Goal: Task Accomplishment & Management: Complete application form

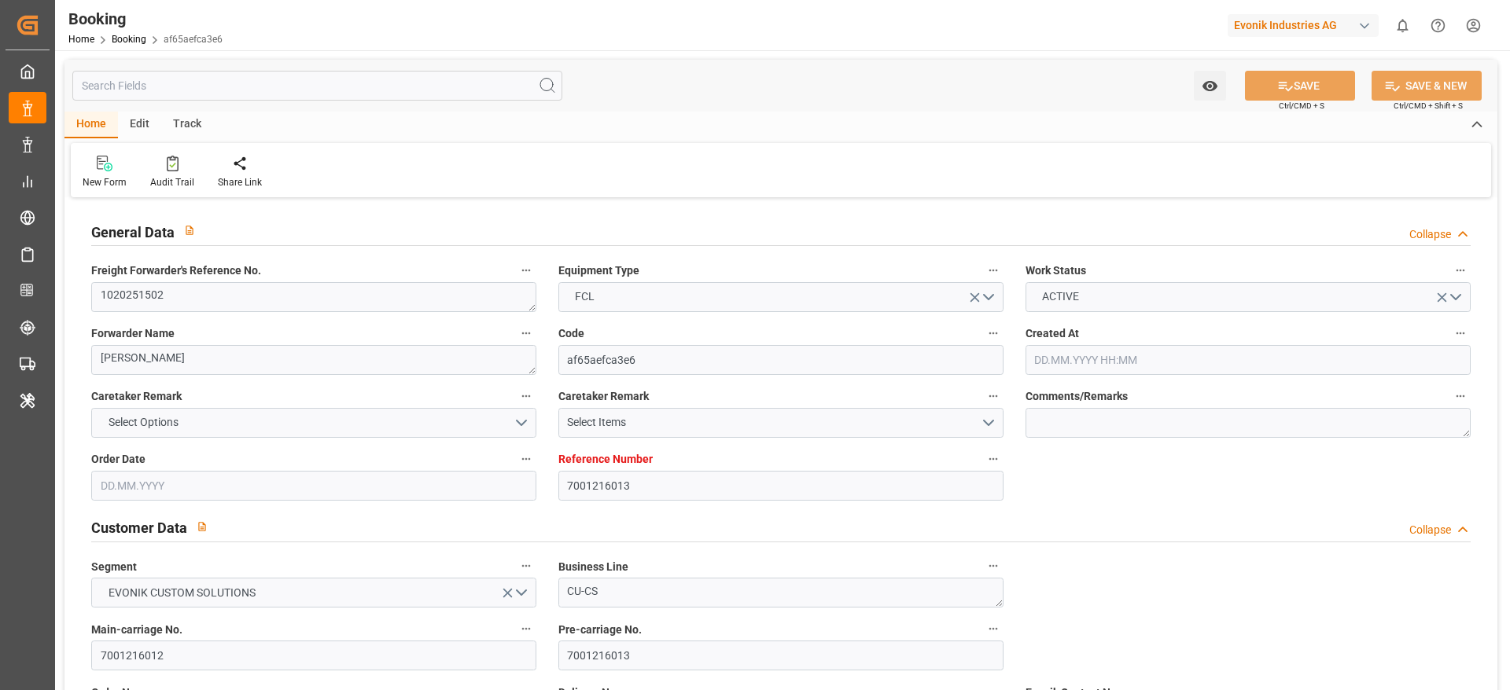
type input "7001216013"
type input "MSC"
type input "Mediterranean Shipping Company"
type input "EUNWC"
type input "NGLOS"
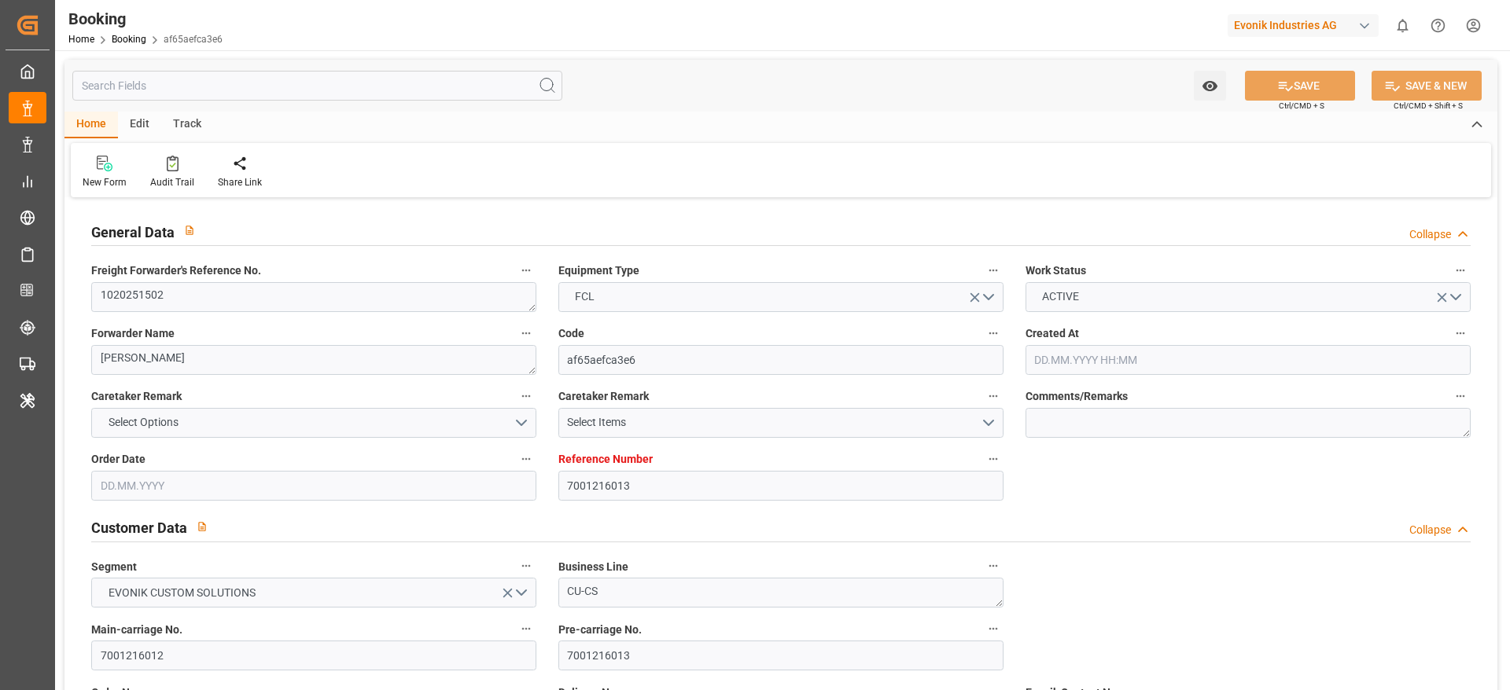
type input "08.07.2025 07:54"
type input "08.07.2025"
type input "04.09.2025"
type input "21.07.2025"
type input "17.08.2025"
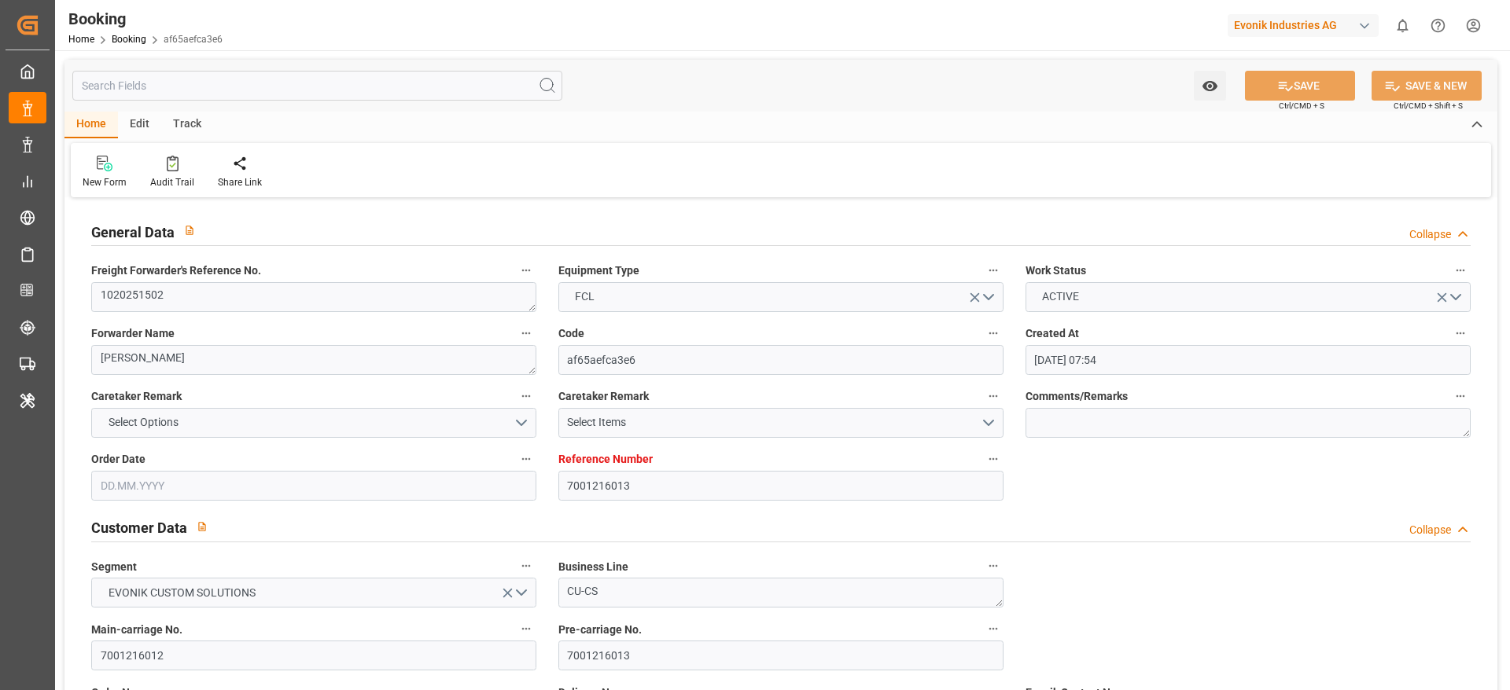
type input "18.08.2025 12:18"
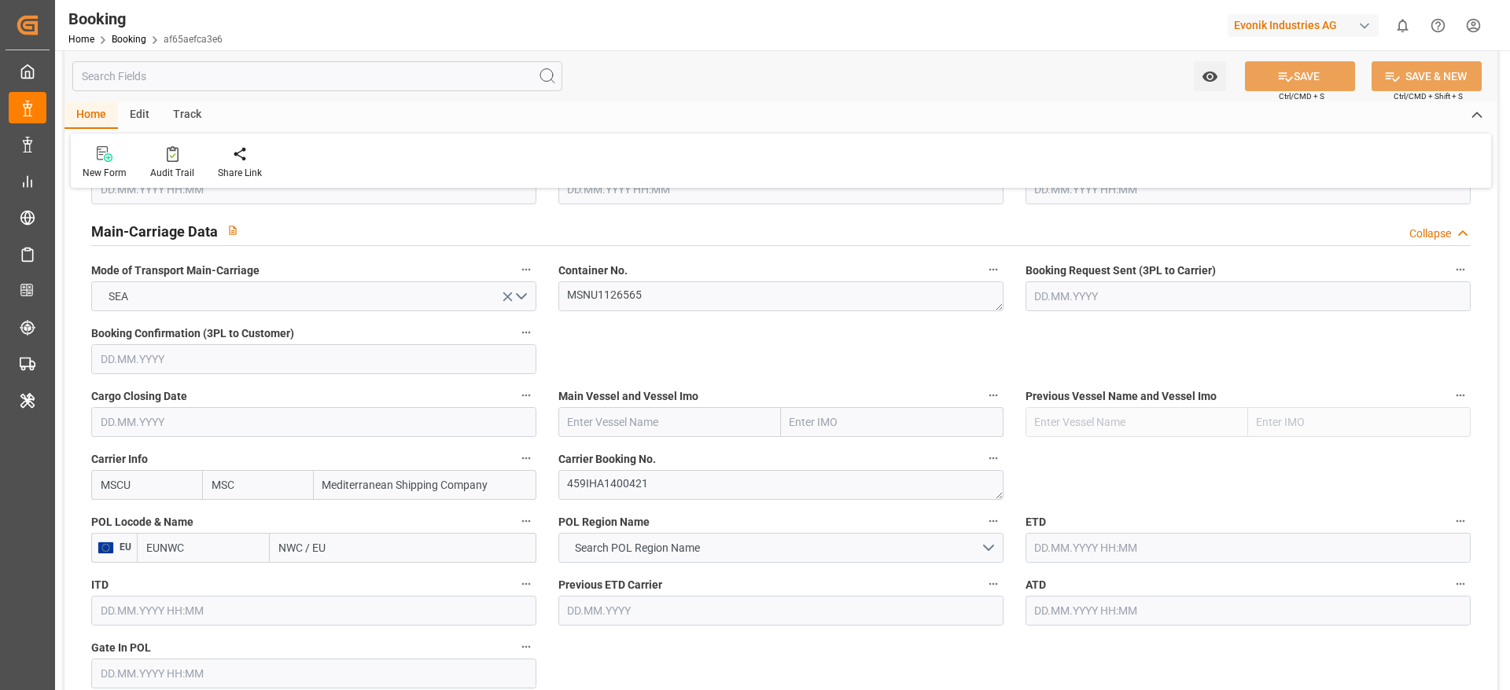
scroll to position [946, 0]
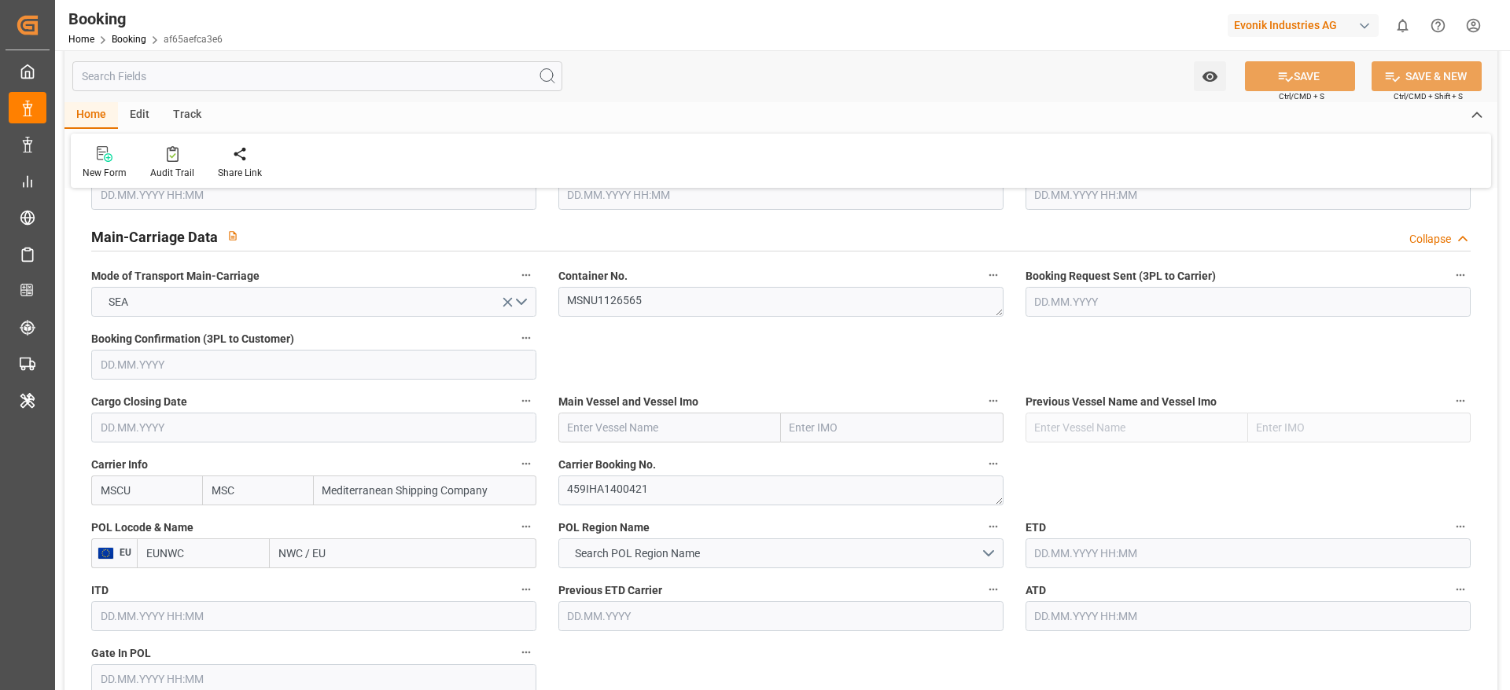
drag, startPoint x: 666, startPoint y: 512, endPoint x: 672, endPoint y: 490, distance: 22.9
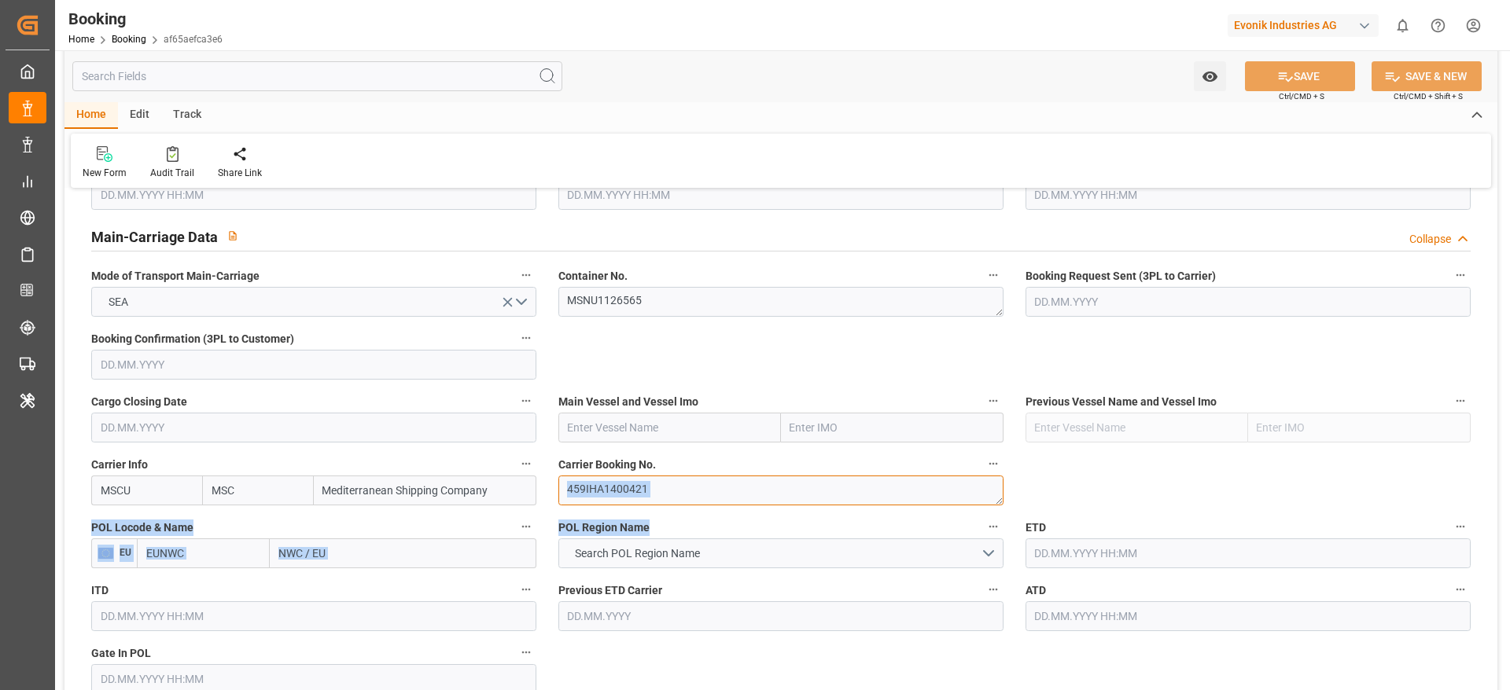
click at [672, 486] on textarea "459IHA1400421" at bounding box center [780, 491] width 445 height 30
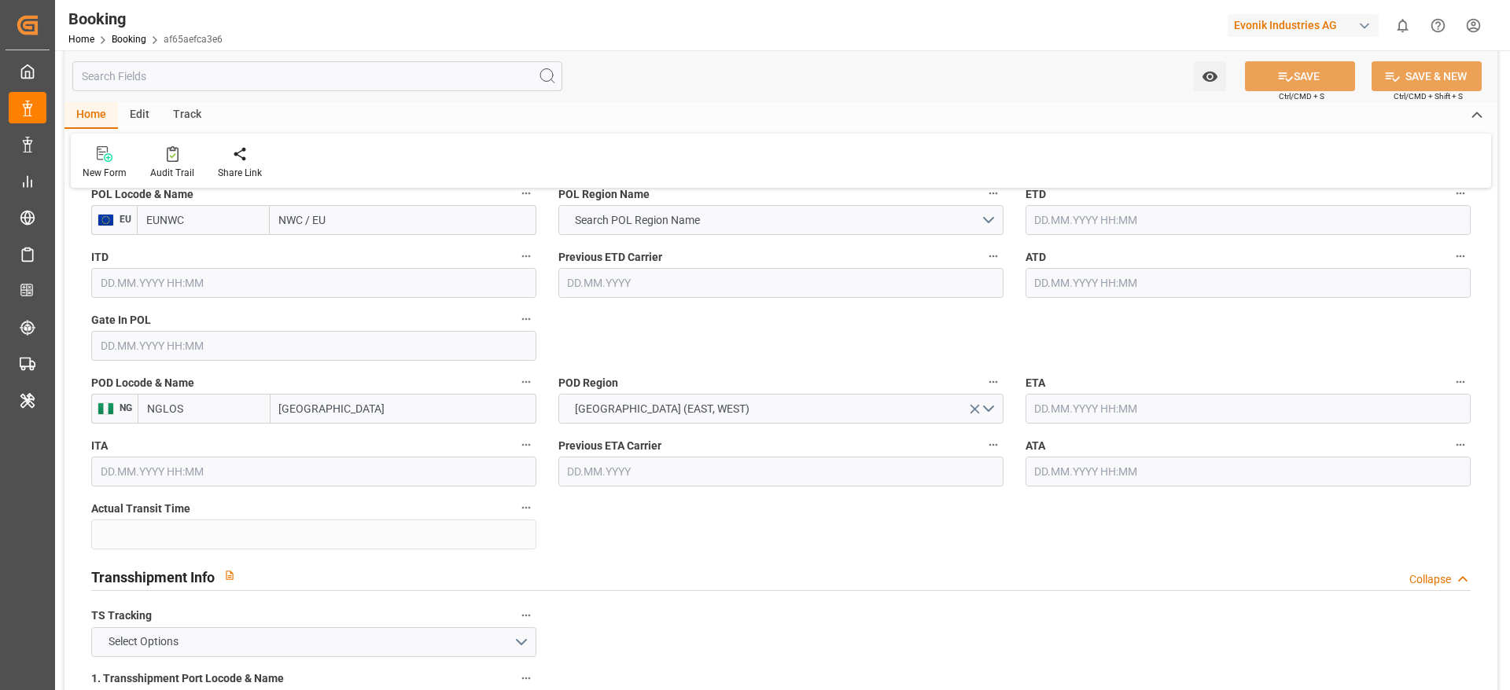
scroll to position [1284, 0]
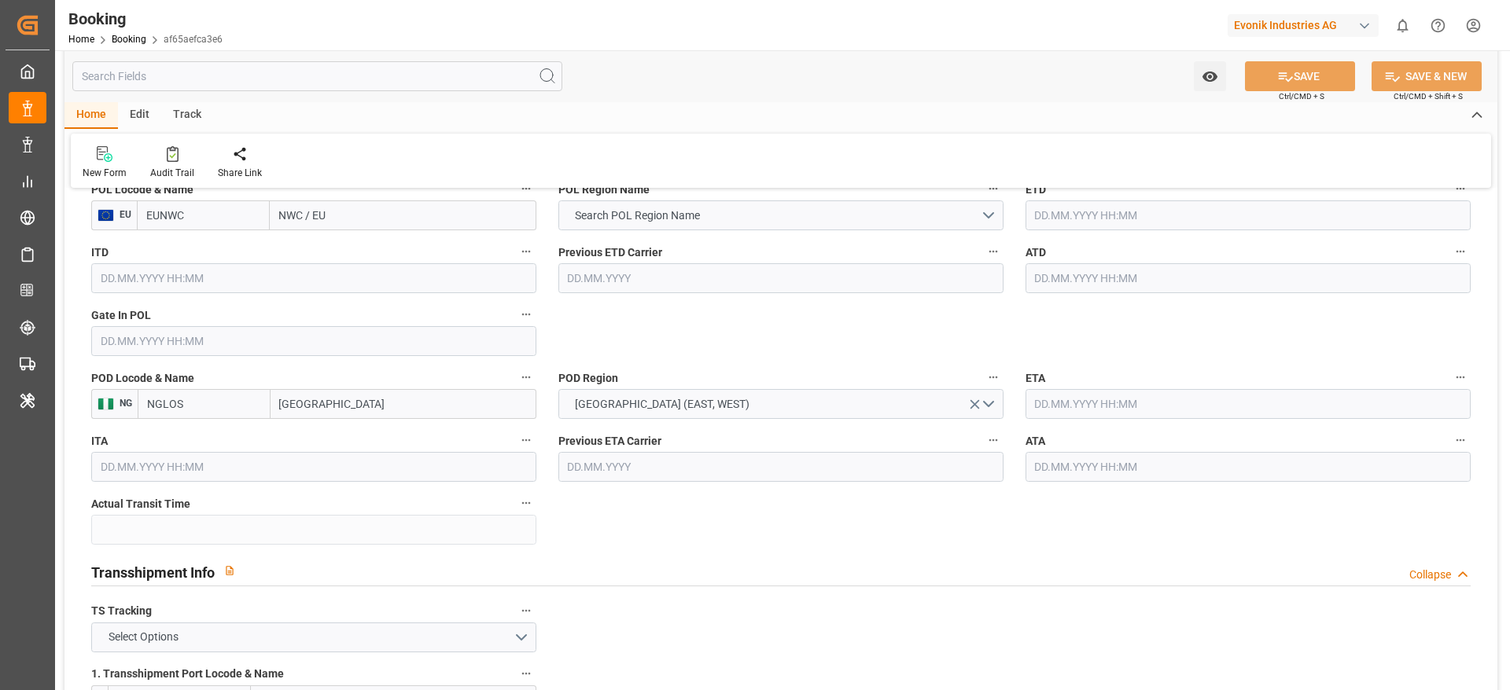
click at [406, 218] on input "NWC / EU" at bounding box center [403, 215] width 267 height 30
paste input "Antwerp"
type input "Antwerp"
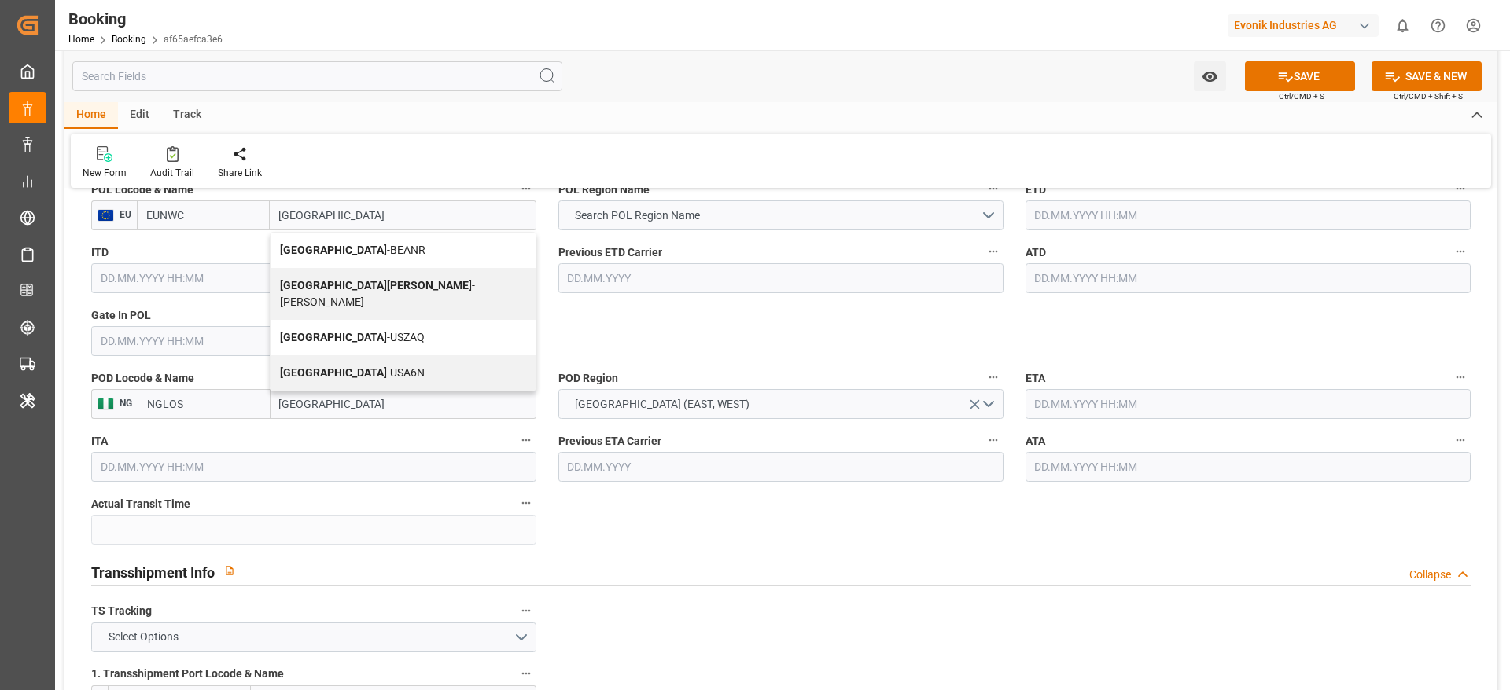
click at [361, 250] on span "Antwerp - BEANR" at bounding box center [352, 250] width 145 height 13
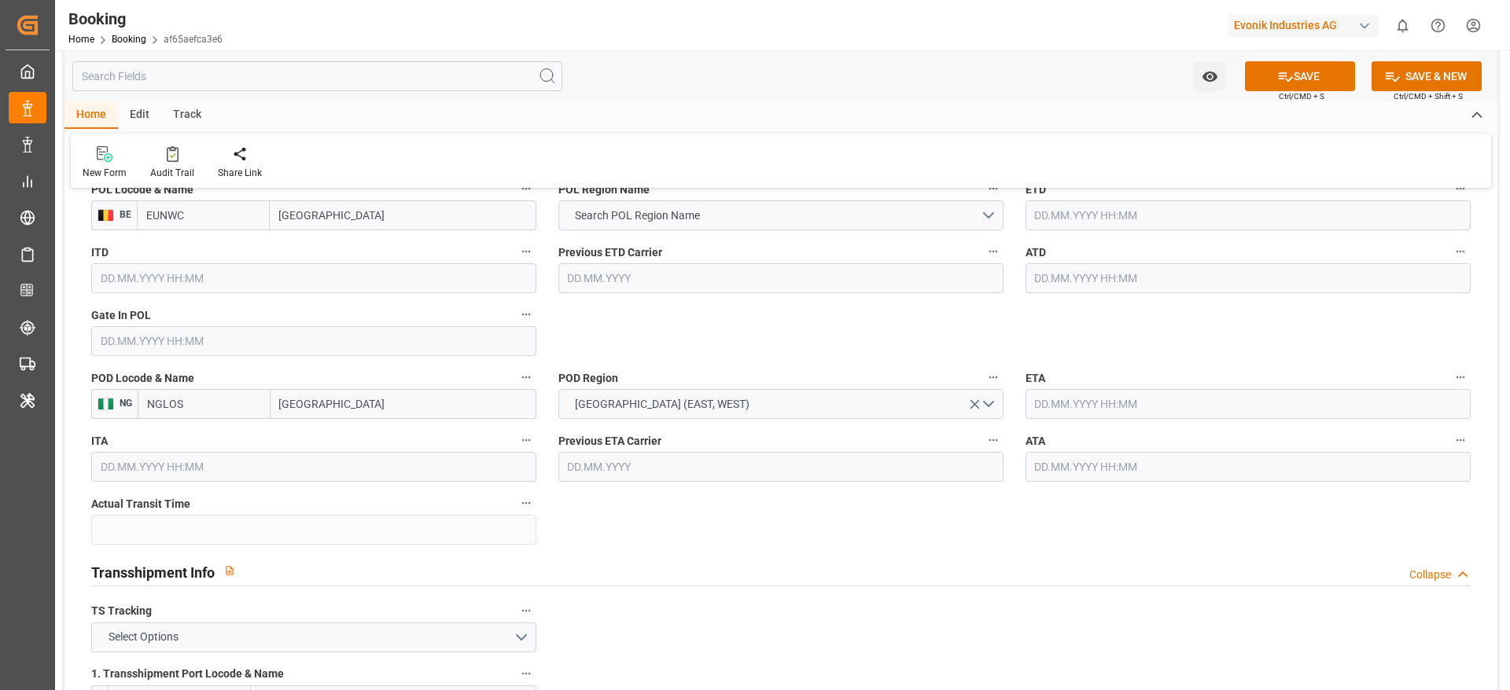
type input "BEANR"
type input "Antwerp"
click at [622, 222] on span "Search POL Region Name" at bounding box center [637, 216] width 141 height 17
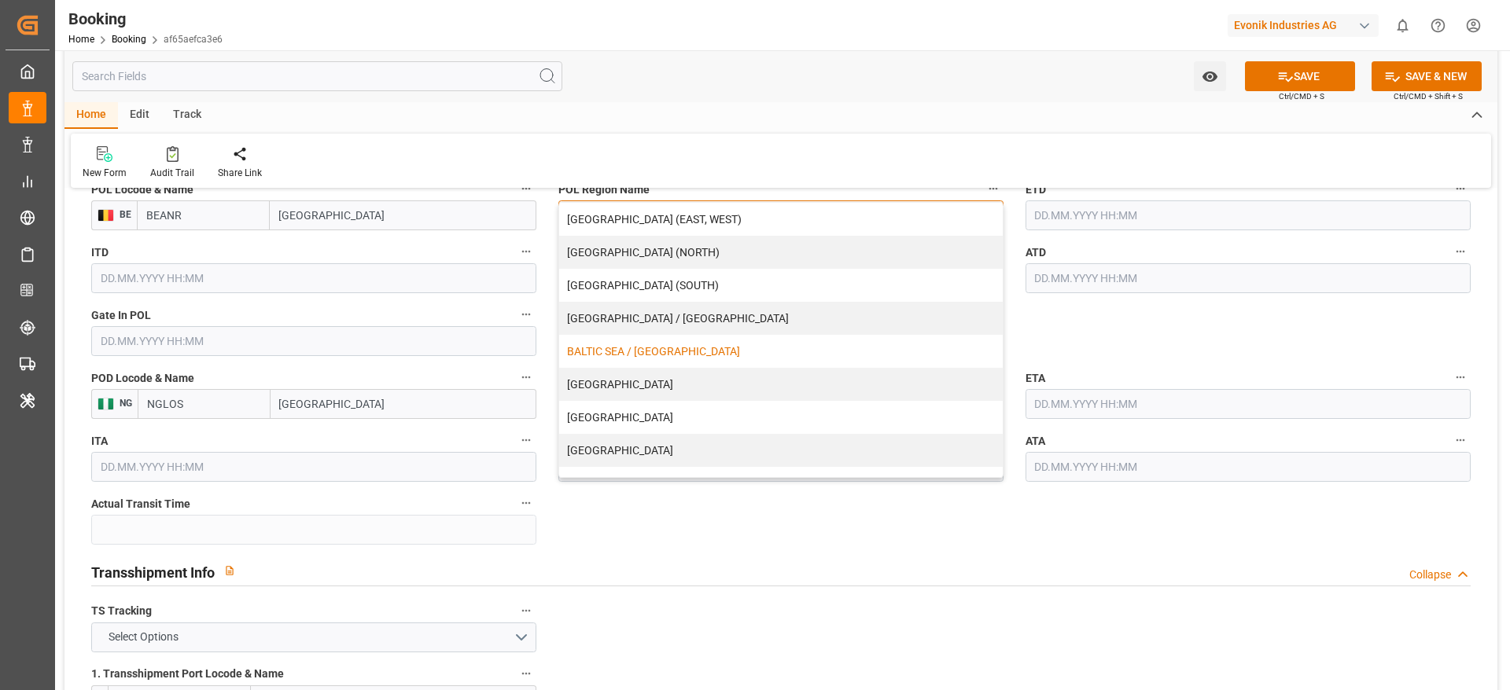
scroll to position [320, 0]
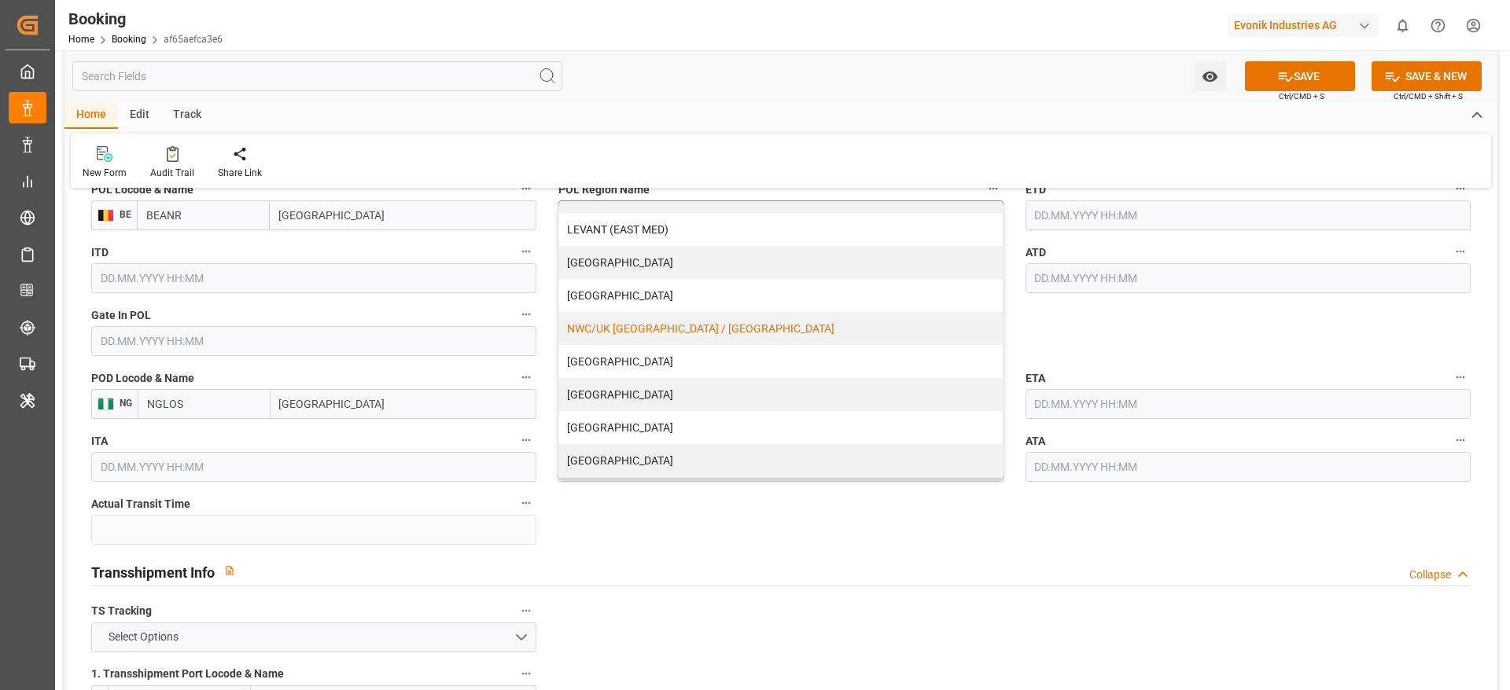
click at [657, 338] on div "NWC/UK NORTH WEST CONTINENT / UK" at bounding box center [780, 328] width 443 height 33
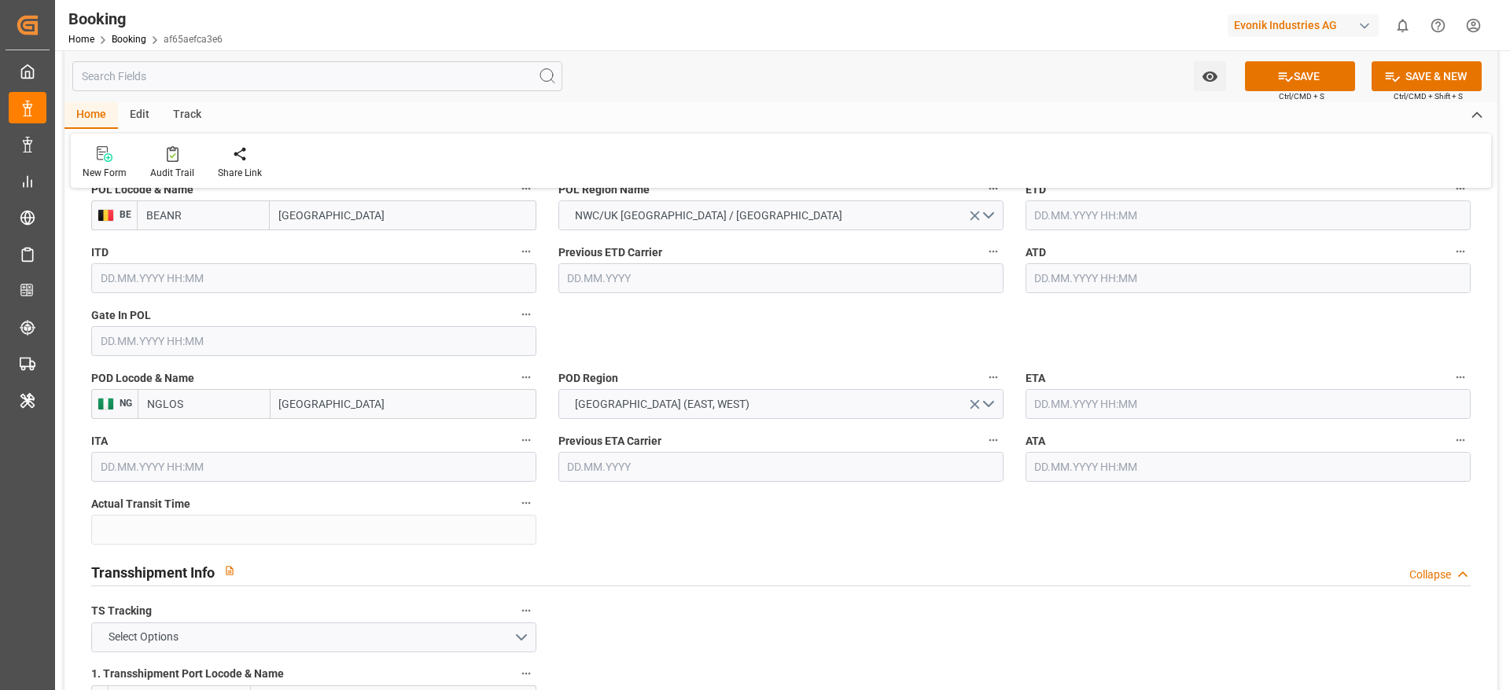
click at [340, 322] on label "Gate In POL" at bounding box center [313, 315] width 445 height 22
click at [516, 322] on button "Gate In POL" at bounding box center [526, 314] width 20 height 20
click at [368, 337] on body "Created by potrace 1.15, written by Peter Selinger 2001-2017 Created by potrace…" at bounding box center [755, 345] width 1510 height 690
click at [368, 337] on input "text" at bounding box center [313, 341] width 445 height 30
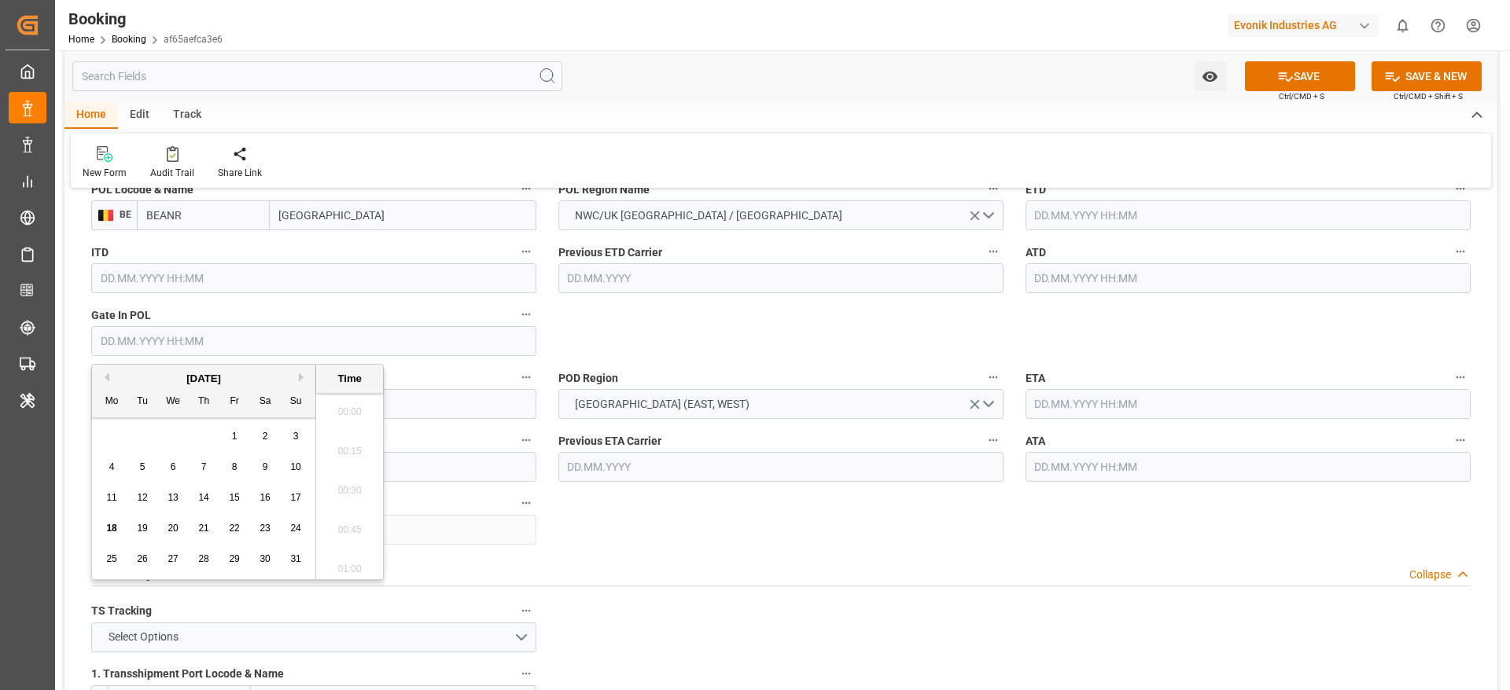
scroll to position [2836, 0]
click at [108, 377] on button "Previous Month" at bounding box center [104, 377] width 9 height 9
click at [109, 380] on div "July 2025" at bounding box center [203, 379] width 223 height 16
click at [106, 375] on button "Previous Month" at bounding box center [104, 377] width 9 height 9
click at [148, 557] on div "24" at bounding box center [143, 559] width 20 height 19
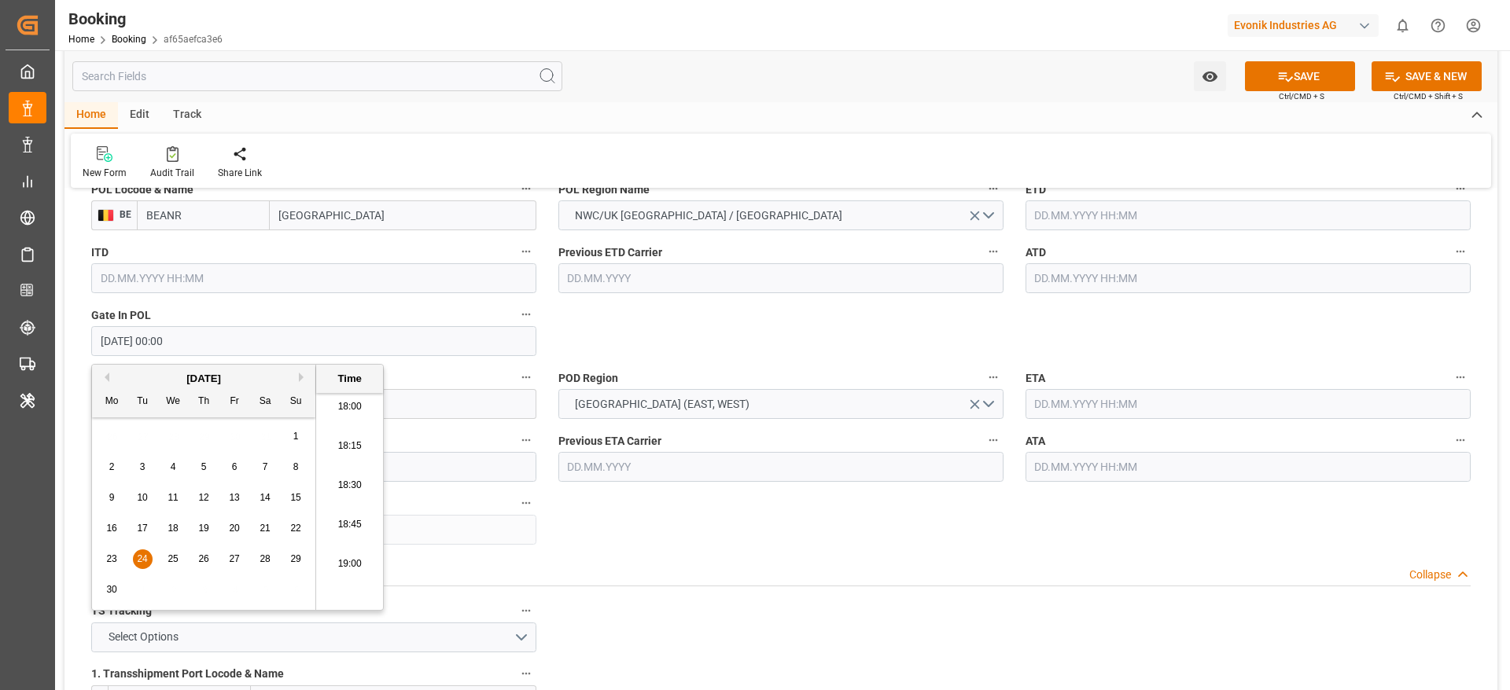
click at [304, 378] on button "Next Month" at bounding box center [303, 377] width 9 height 9
click at [198, 526] on span "24" at bounding box center [203, 528] width 10 height 11
type input "24.07.2025 00:00"
click at [1048, 219] on input "text" at bounding box center [1247, 215] width 445 height 30
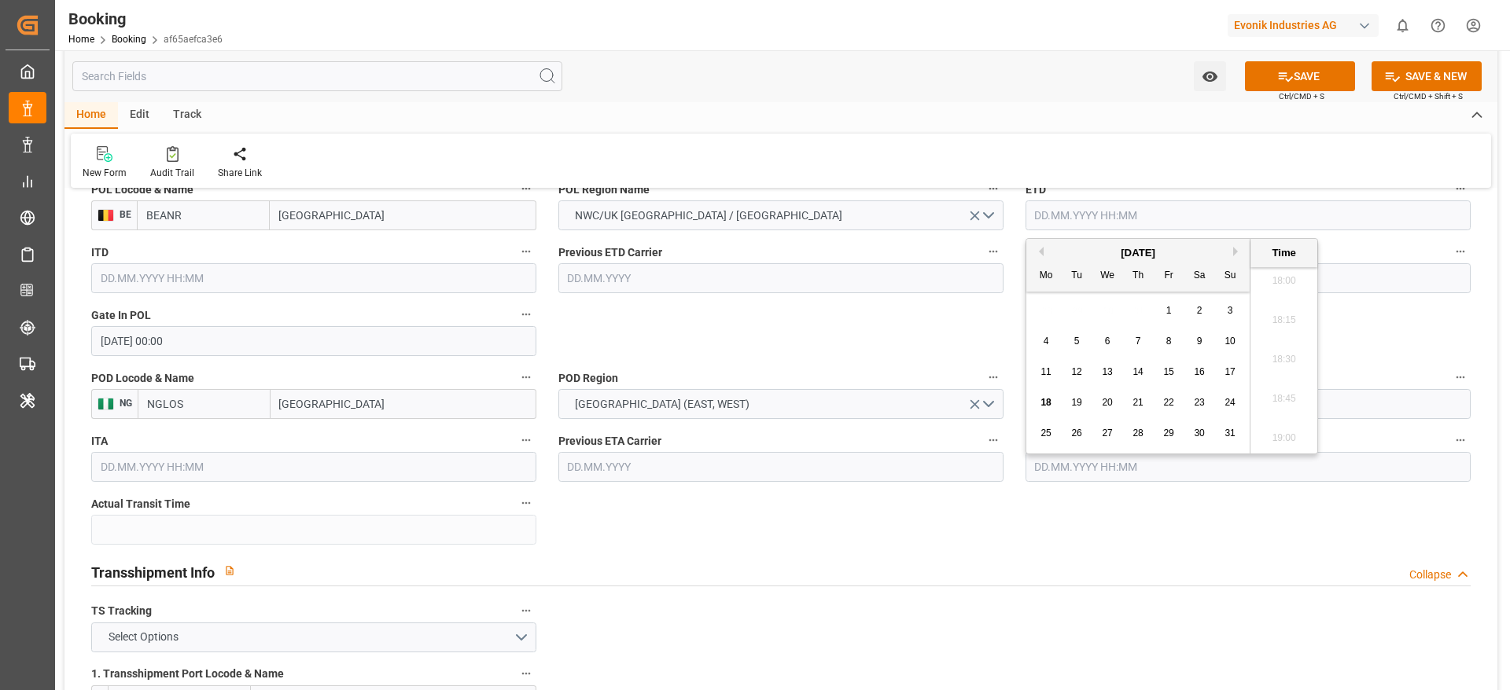
click at [1076, 336] on span "5" at bounding box center [1077, 341] width 6 height 11
type input "05.08.2025 00:00"
click at [1329, 273] on input "text" at bounding box center [1247, 278] width 445 height 30
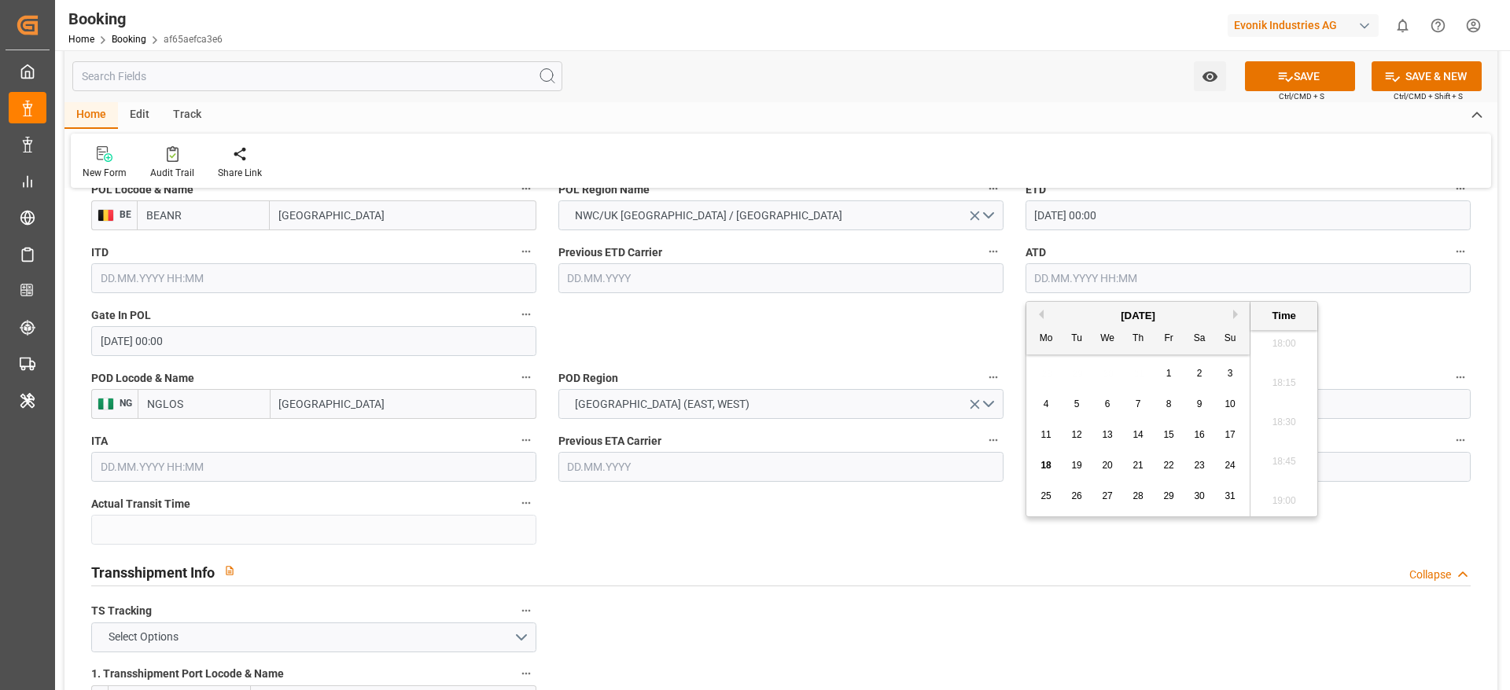
click at [1074, 406] on span "5" at bounding box center [1077, 404] width 6 height 11
type input "05.08.2025 00:00"
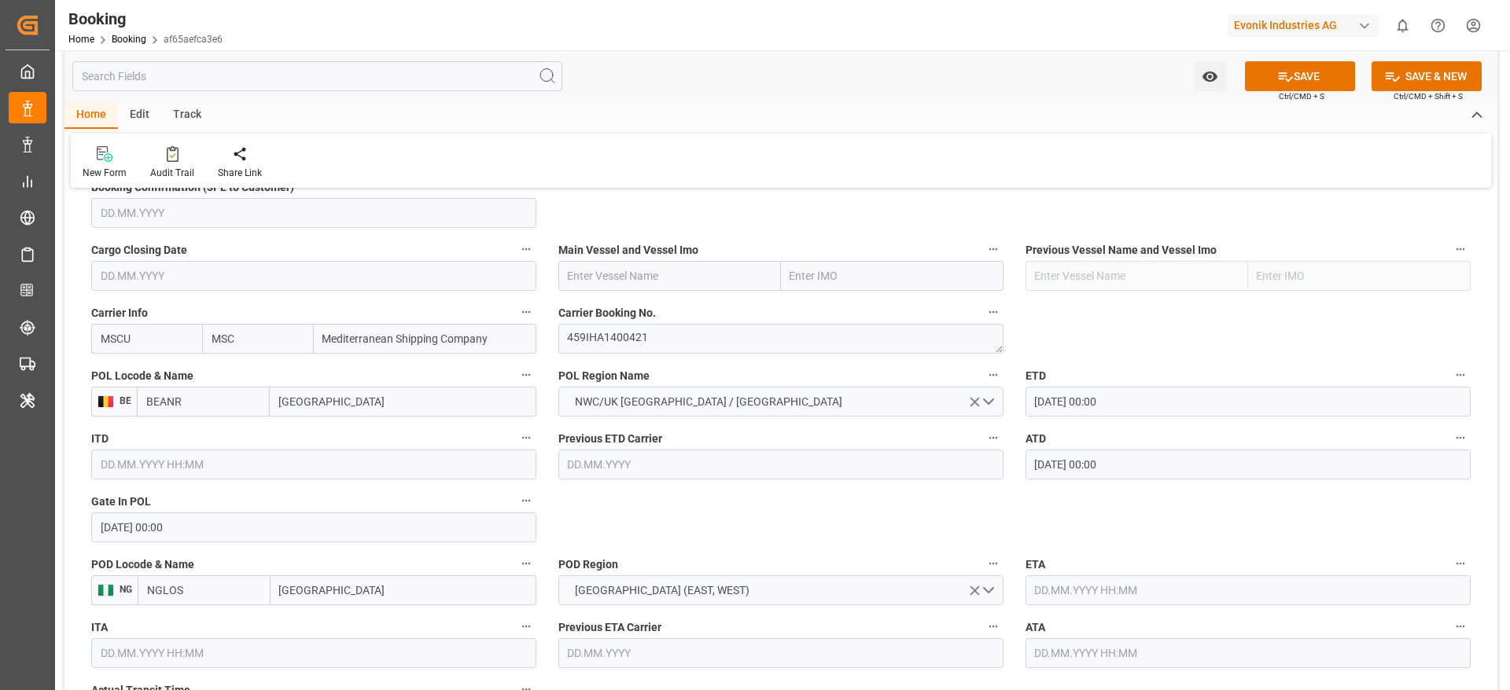
scroll to position [1091, 0]
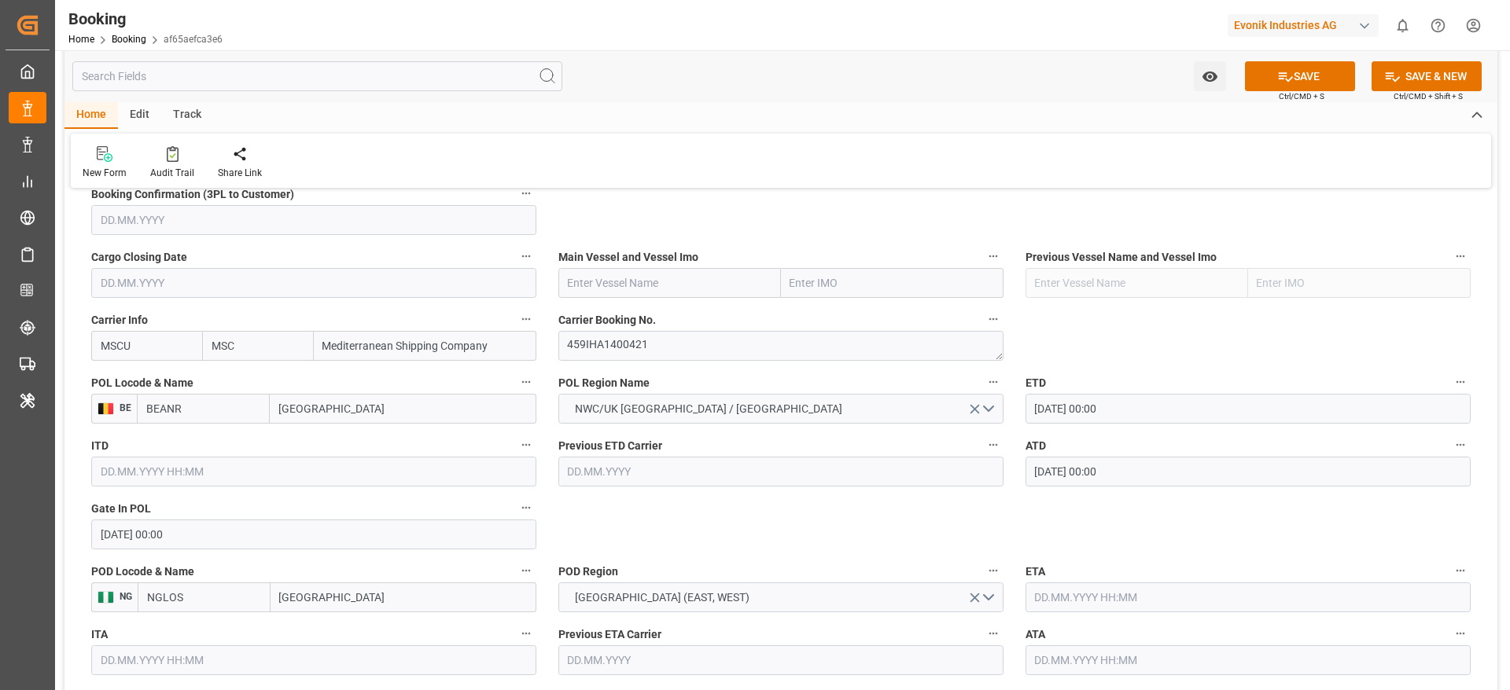
click at [651, 293] on input "text" at bounding box center [669, 283] width 223 height 30
paste input "MSC IKARIA VI NY531A"
drag, startPoint x: 641, startPoint y: 288, endPoint x: 813, endPoint y: 278, distance: 172.5
drag, startPoint x: 813, startPoint y: 278, endPoint x: 659, endPoint y: 282, distance: 154.2
click at [659, 282] on input "MSC IKARIA VI NY531A" at bounding box center [669, 283] width 223 height 30
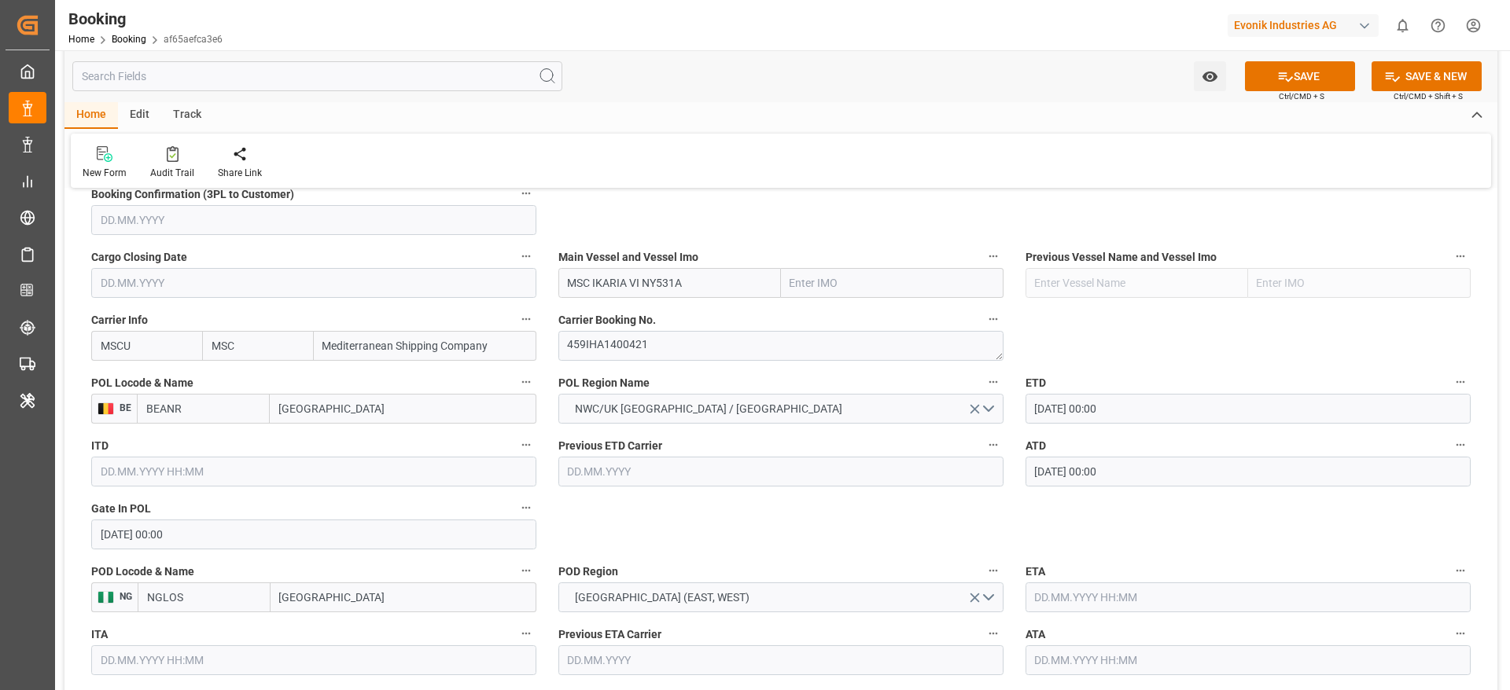
click at [659, 282] on input "MSC IKARIA VI NY531A" at bounding box center [669, 283] width 223 height 30
click at [631, 319] on b "MSC IKARIA VI" at bounding box center [604, 317] width 73 height 13
type input "MSC IKARIA VI"
type input "9261449"
type input "MSC IKARIA VI"
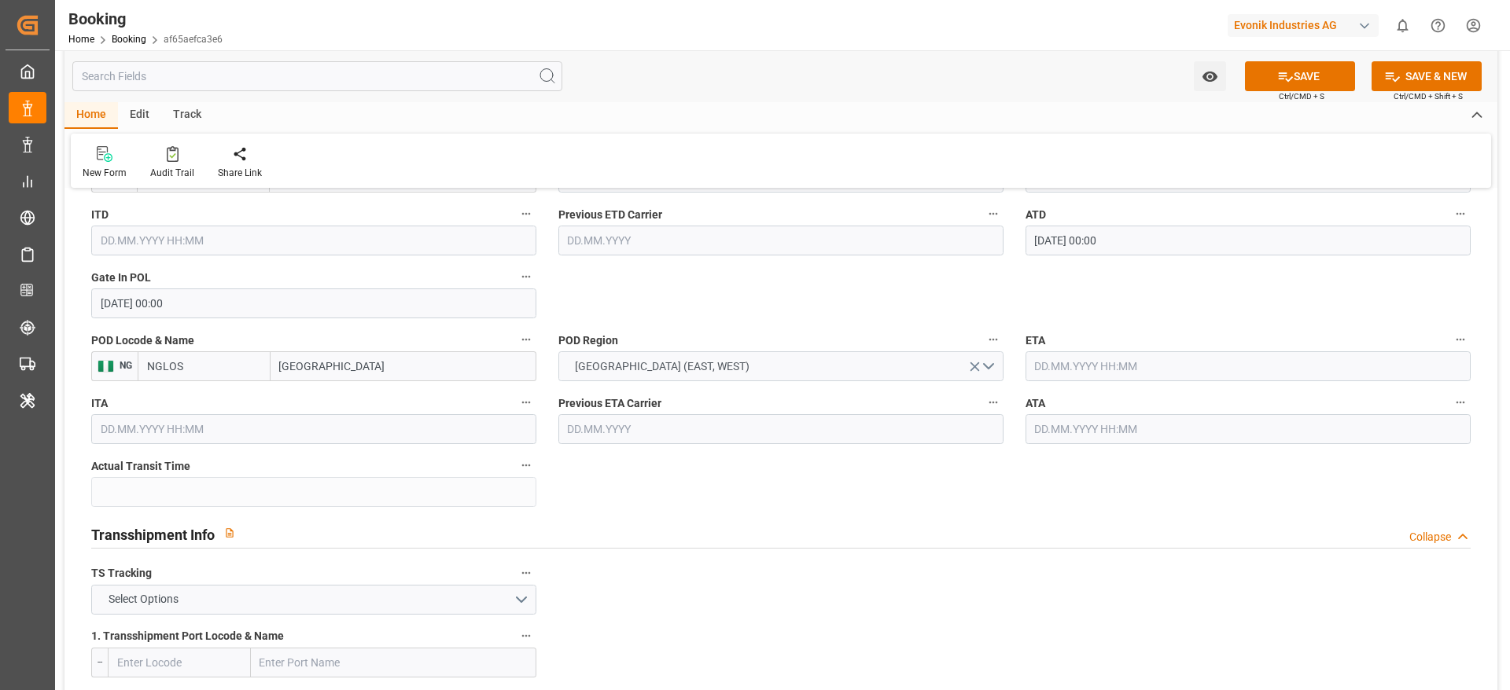
scroll to position [1323, 0]
click at [1048, 360] on input "text" at bounding box center [1247, 365] width 445 height 30
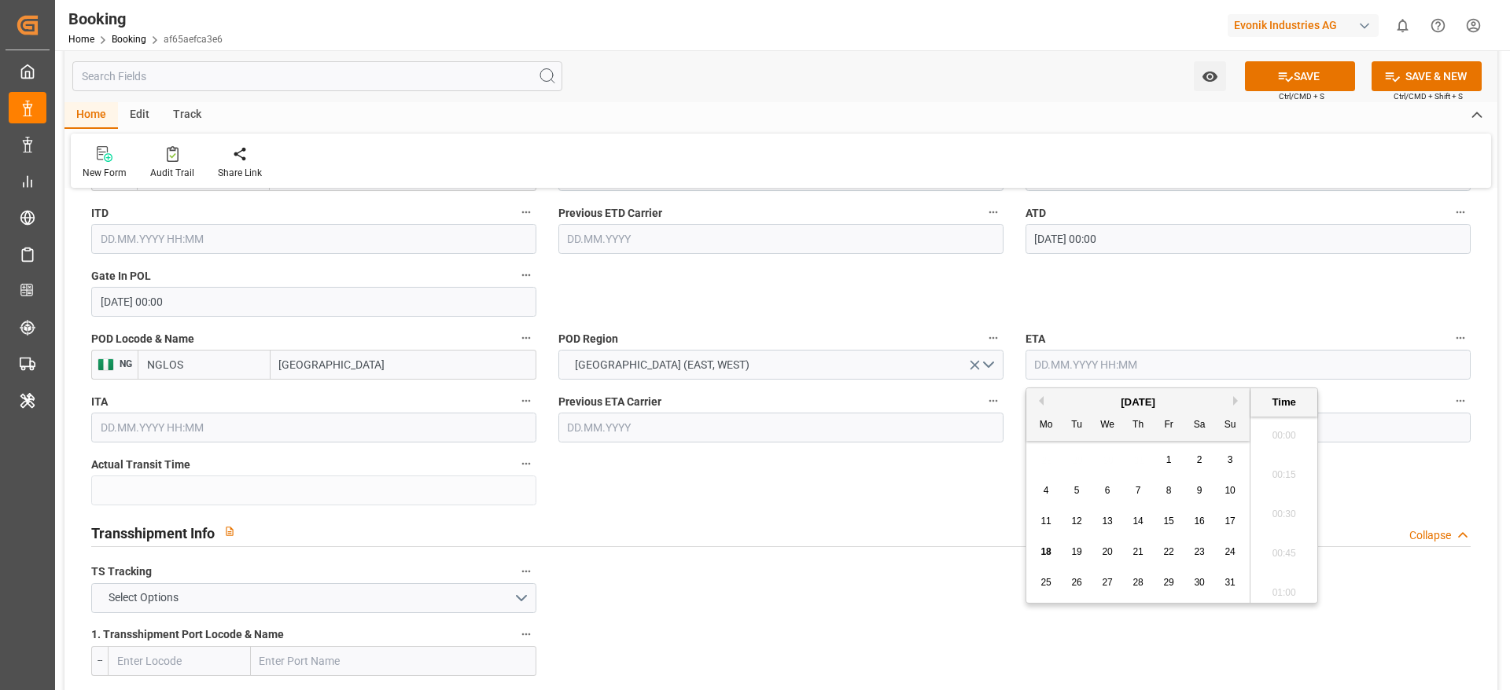
scroll to position [2836, 0]
click at [1137, 548] on span "21" at bounding box center [1137, 551] width 10 height 11
type input "21.08.2025 00:00"
click at [920, 324] on div "POD Region AFRICA (EAST, WEST)" at bounding box center [780, 353] width 467 height 63
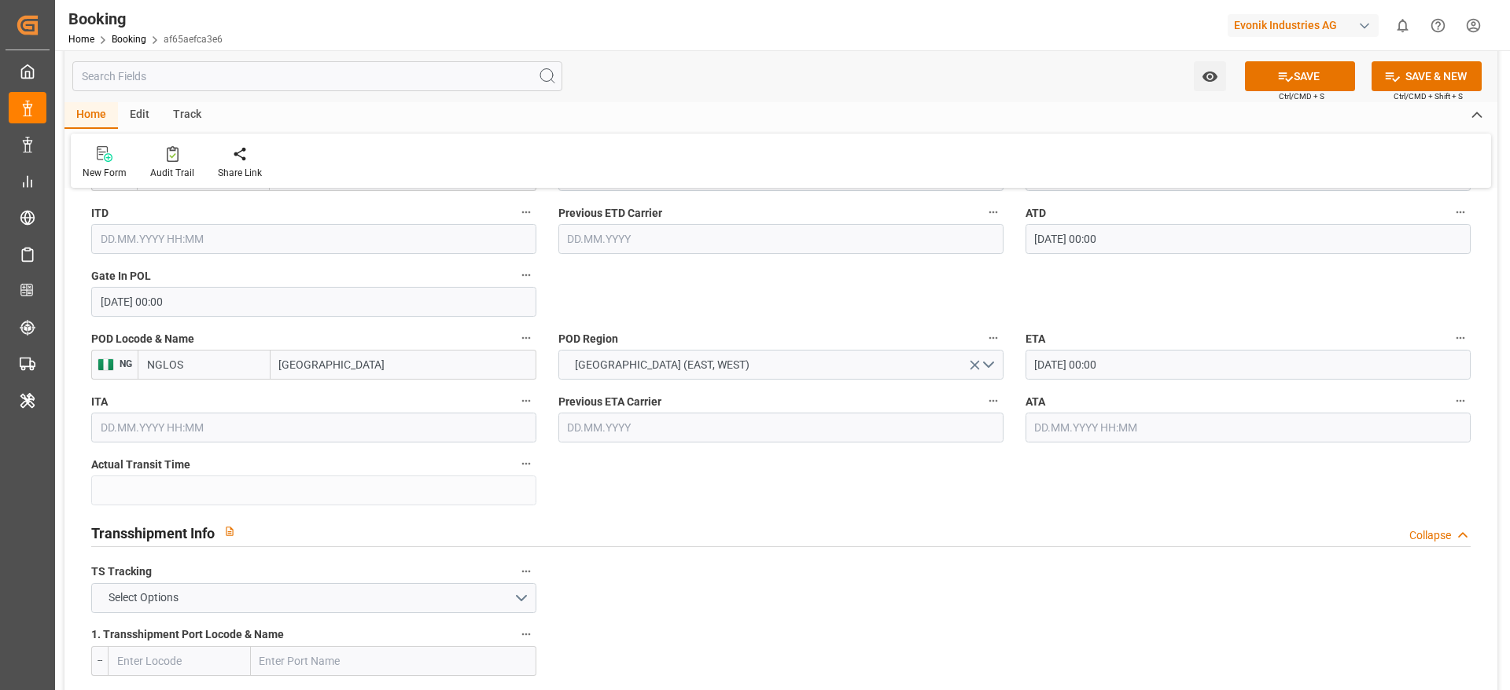
scroll to position [1041, 0]
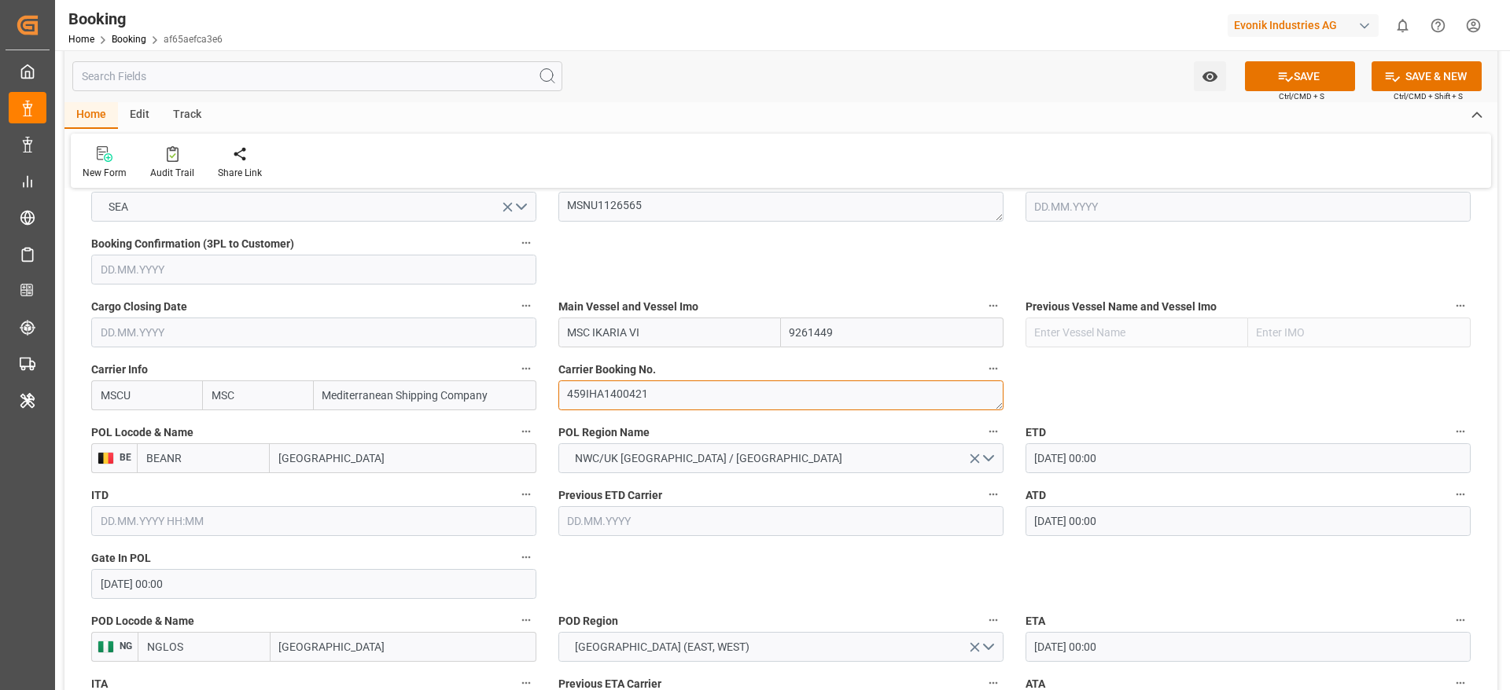
click at [653, 381] on textarea "459IHA1400421" at bounding box center [780, 396] width 445 height 30
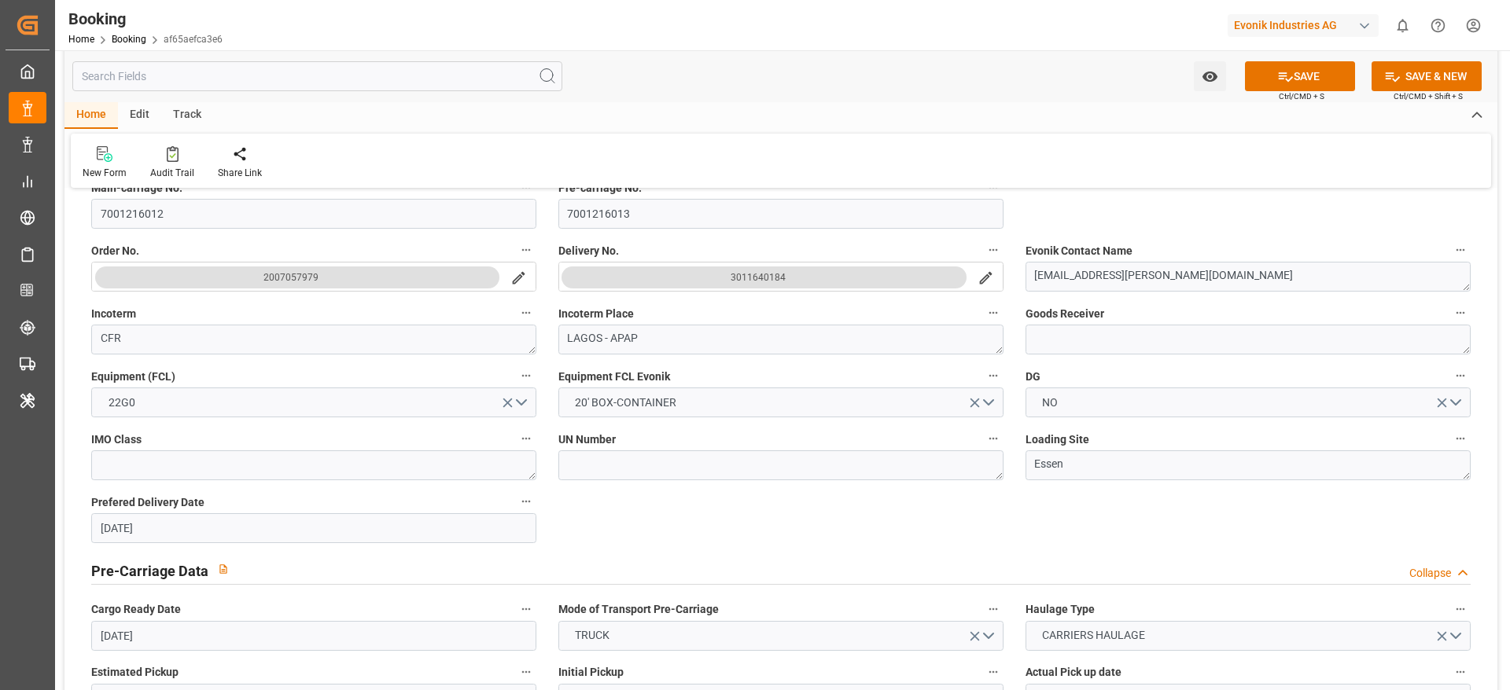
scroll to position [436, 0]
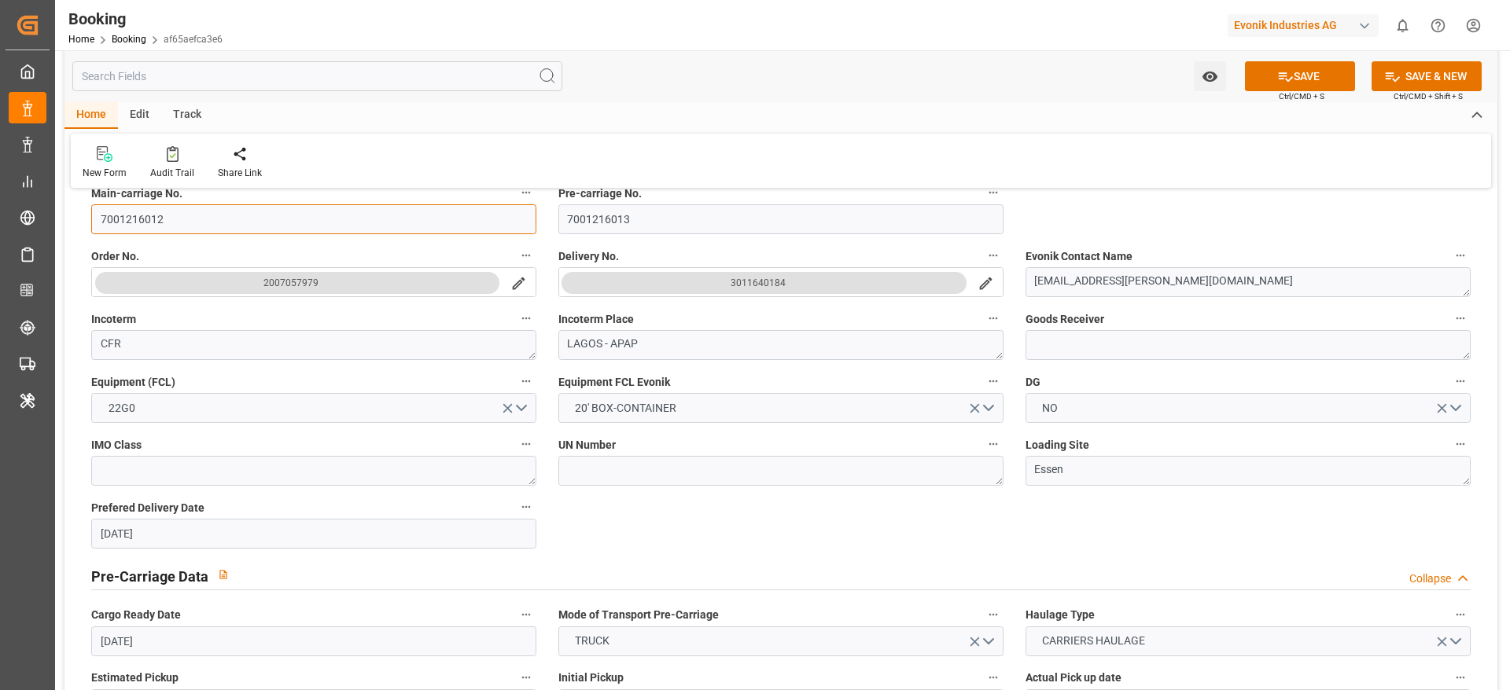
click at [191, 226] on input "7001216012" at bounding box center [313, 219] width 445 height 30
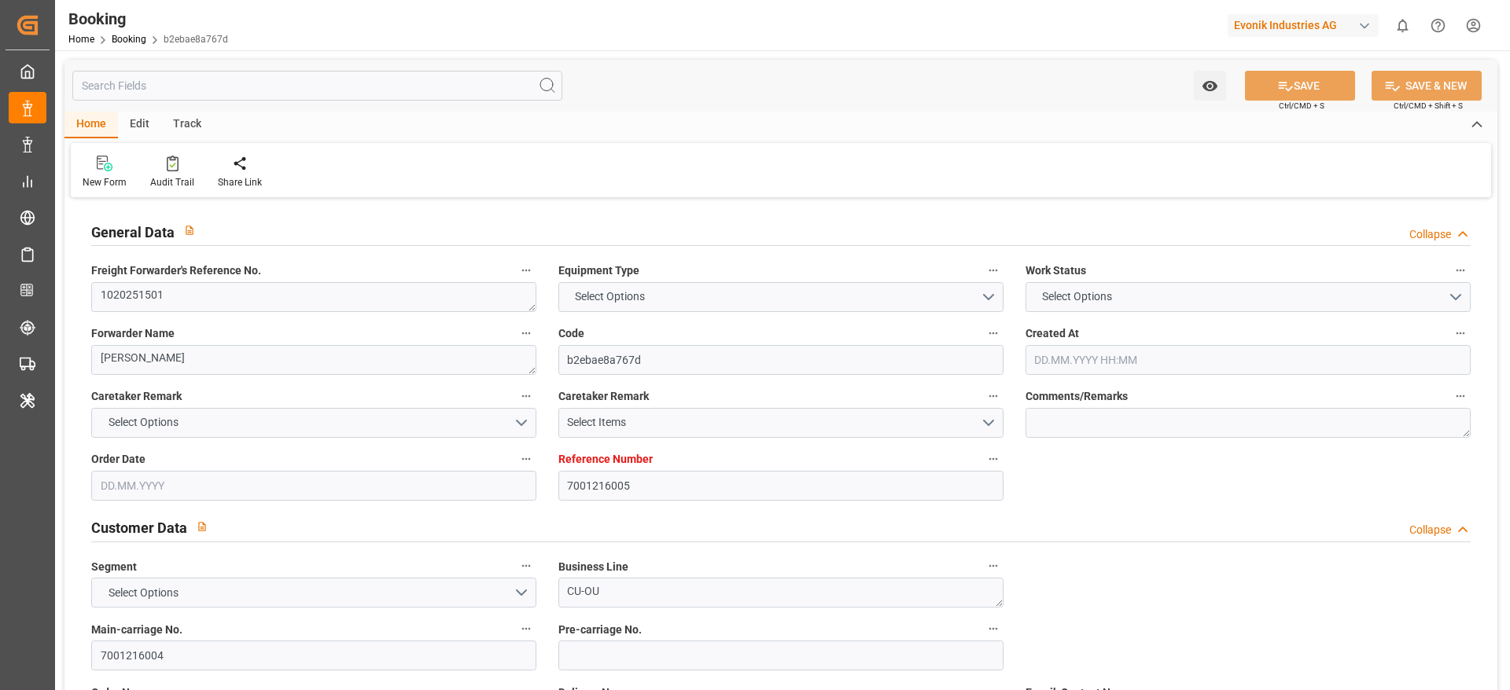
type input "7001216005"
type input "MSC"
type input "Mediterranean Shipping Company"
type input "EUNWC"
type input "IQUQR"
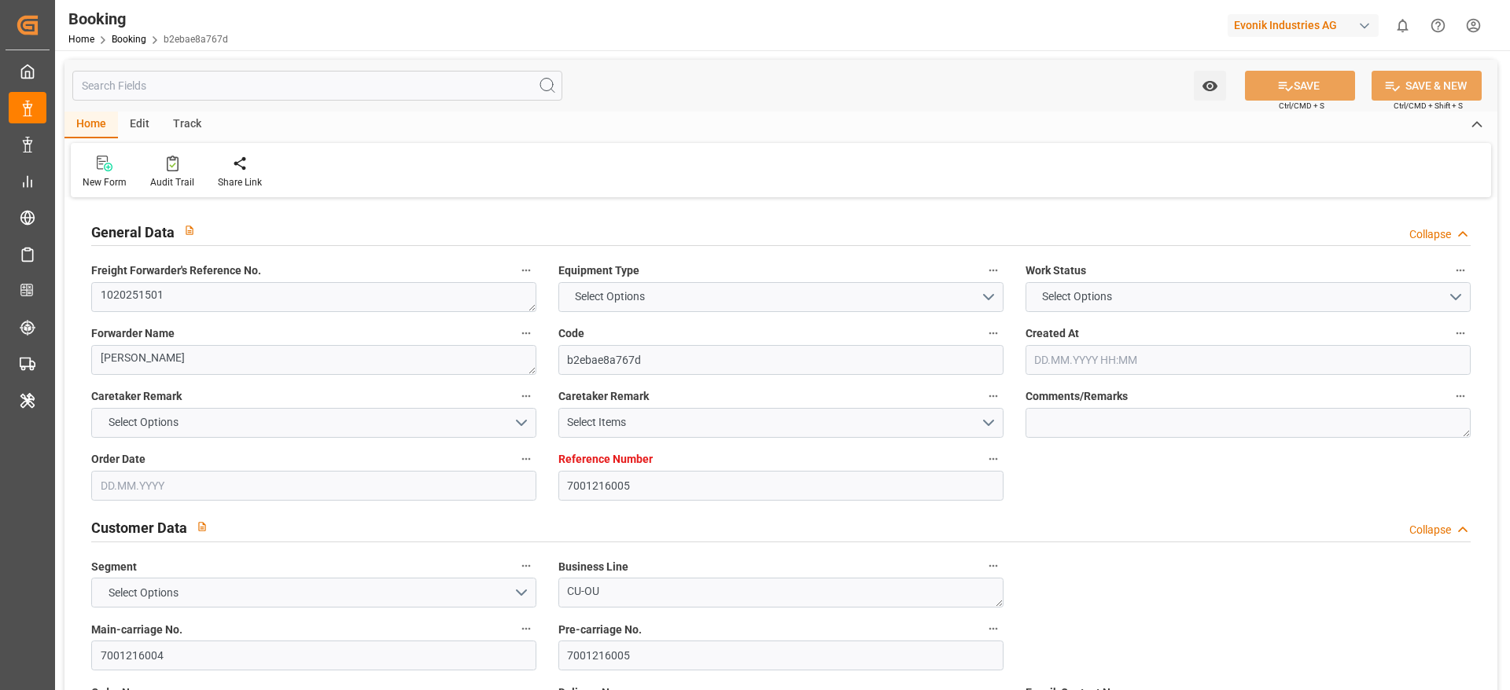
type input "08.07.2025 07:38"
type input "08.07.2025"
type input "25.09.2025"
type input "14.07.2025"
type input "17.08.2025"
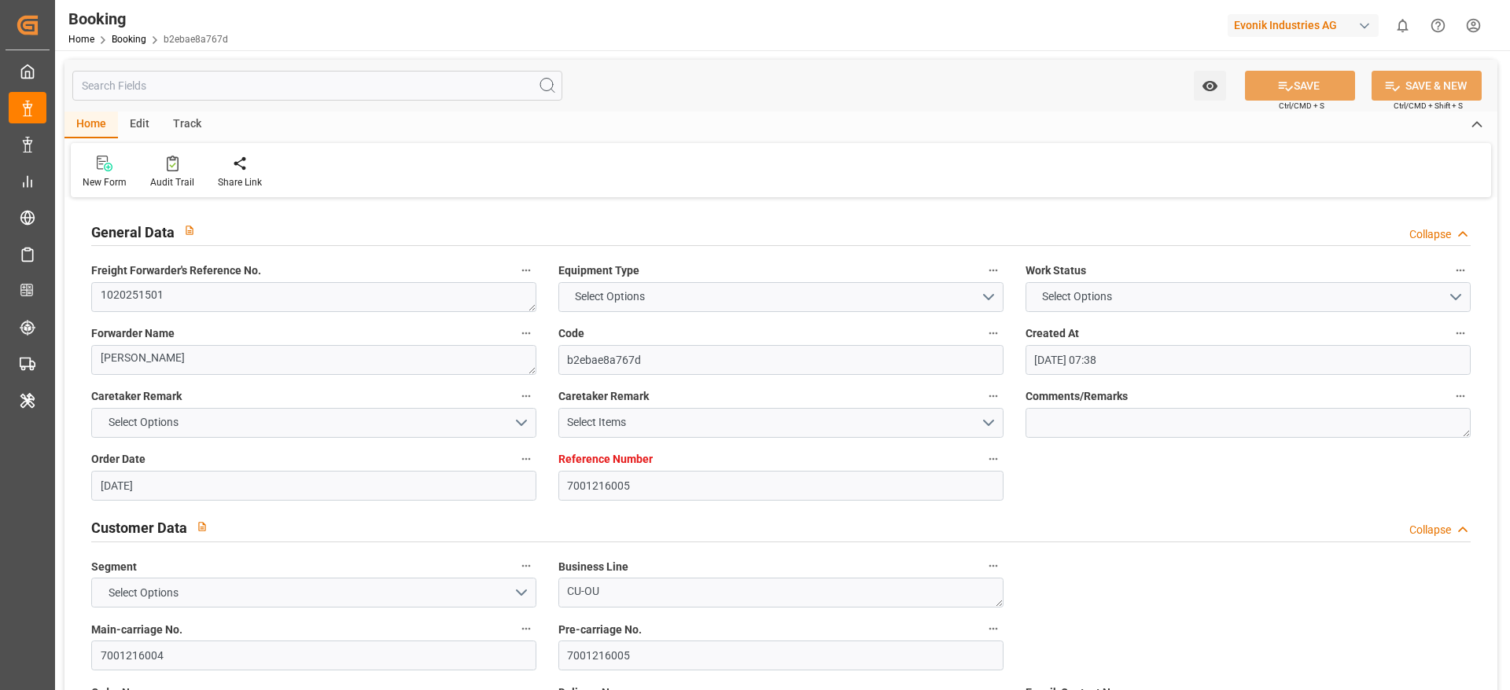
type input "18.08.2025 12:18"
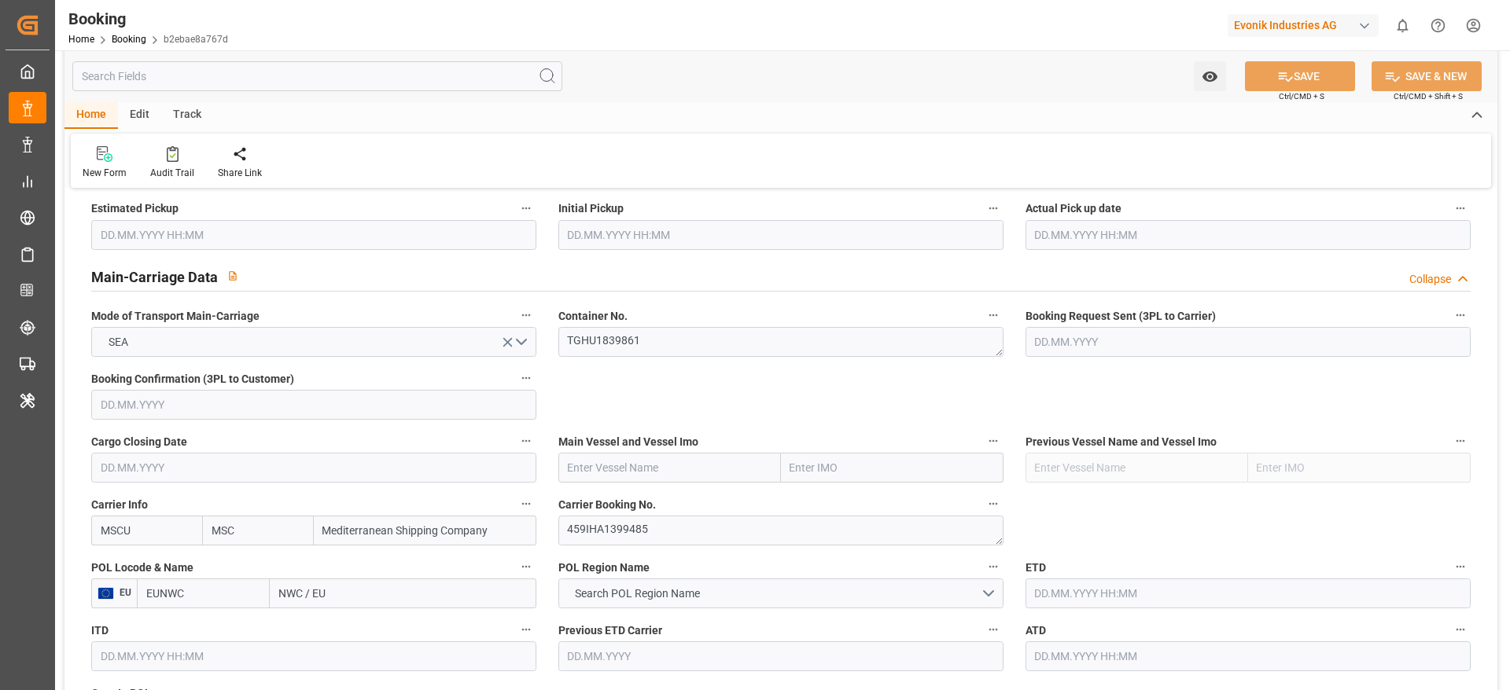
scroll to position [1072, 0]
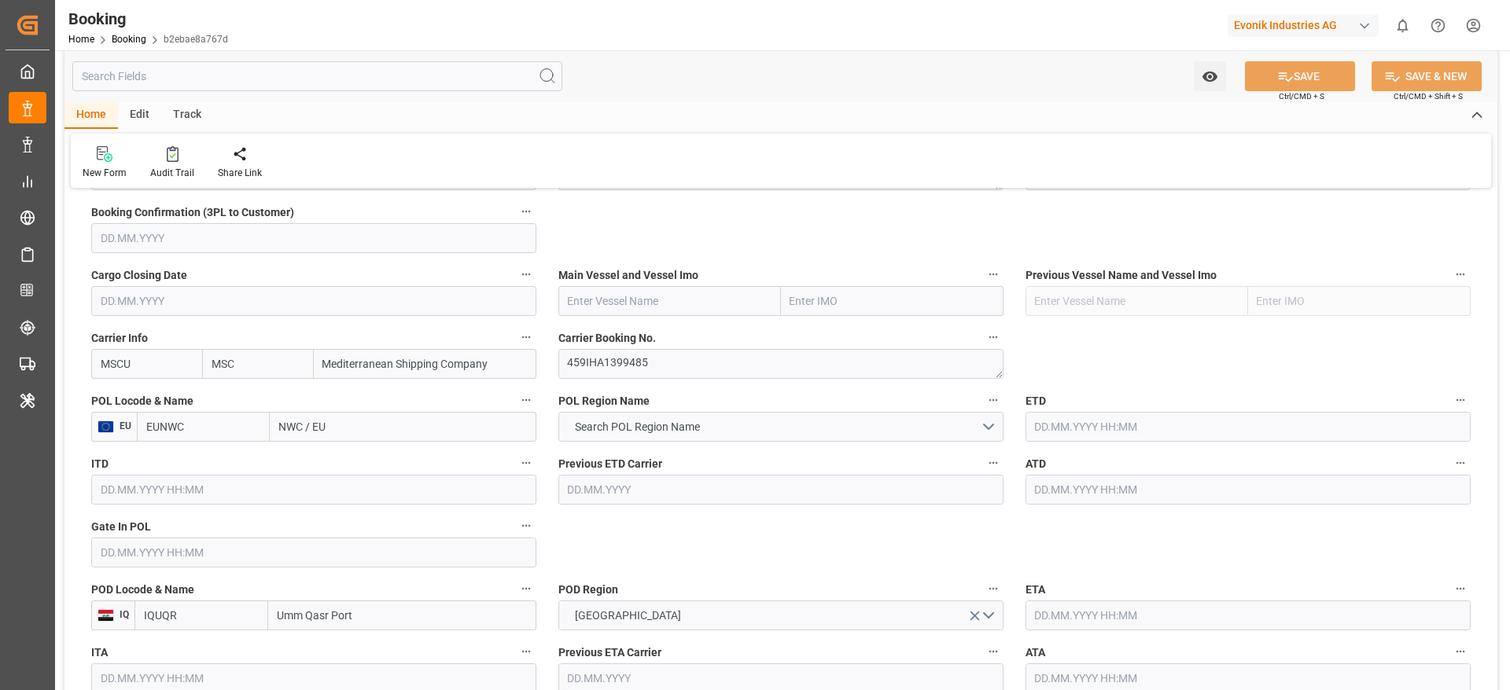
drag, startPoint x: 671, startPoint y: 348, endPoint x: 676, endPoint y: 364, distance: 17.4
click at [671, 349] on div "Carrier Booking No. 459IHA1399485" at bounding box center [780, 353] width 467 height 63
click at [676, 366] on textarea "459IHA1399485" at bounding box center [780, 364] width 445 height 30
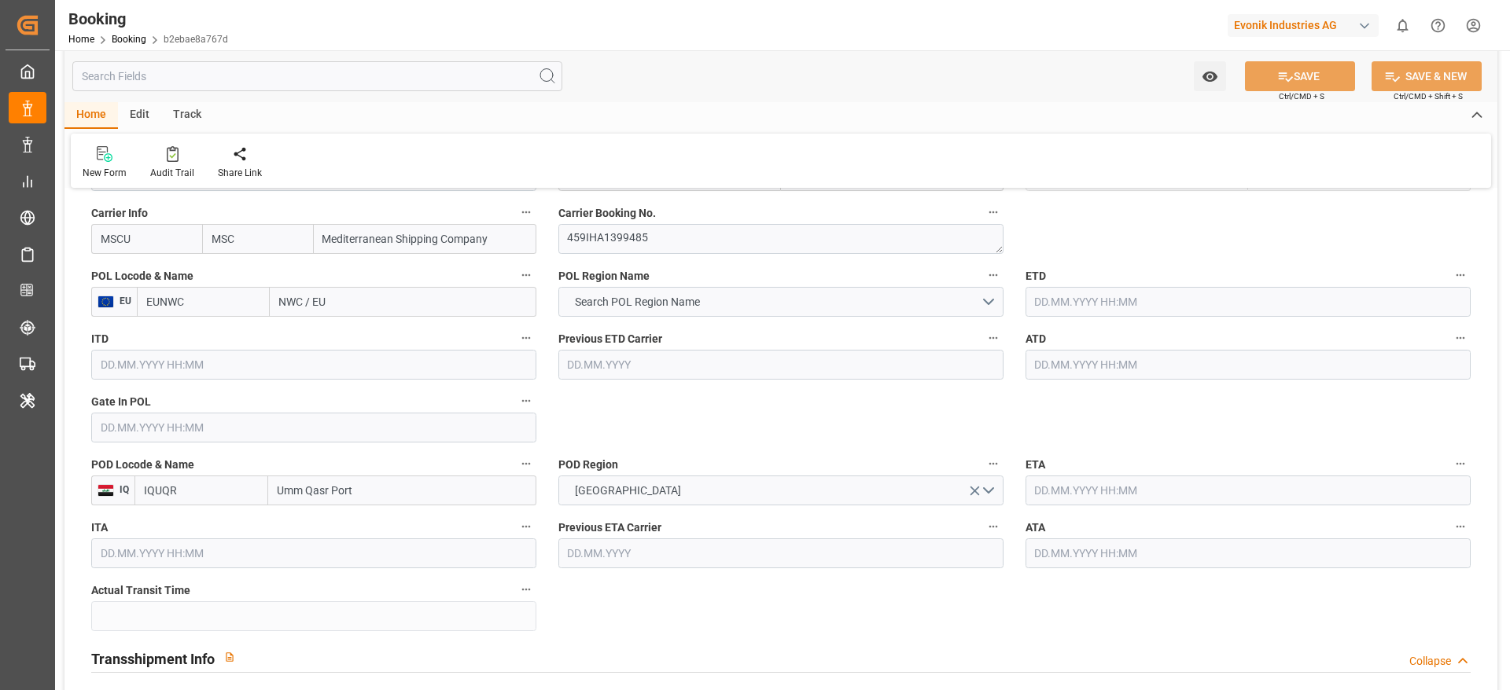
click at [377, 301] on input "NWC / EU" at bounding box center [403, 302] width 267 height 30
paste input "Antwerp"
click at [377, 301] on input "NWC / Antwerp" at bounding box center [403, 302] width 267 height 30
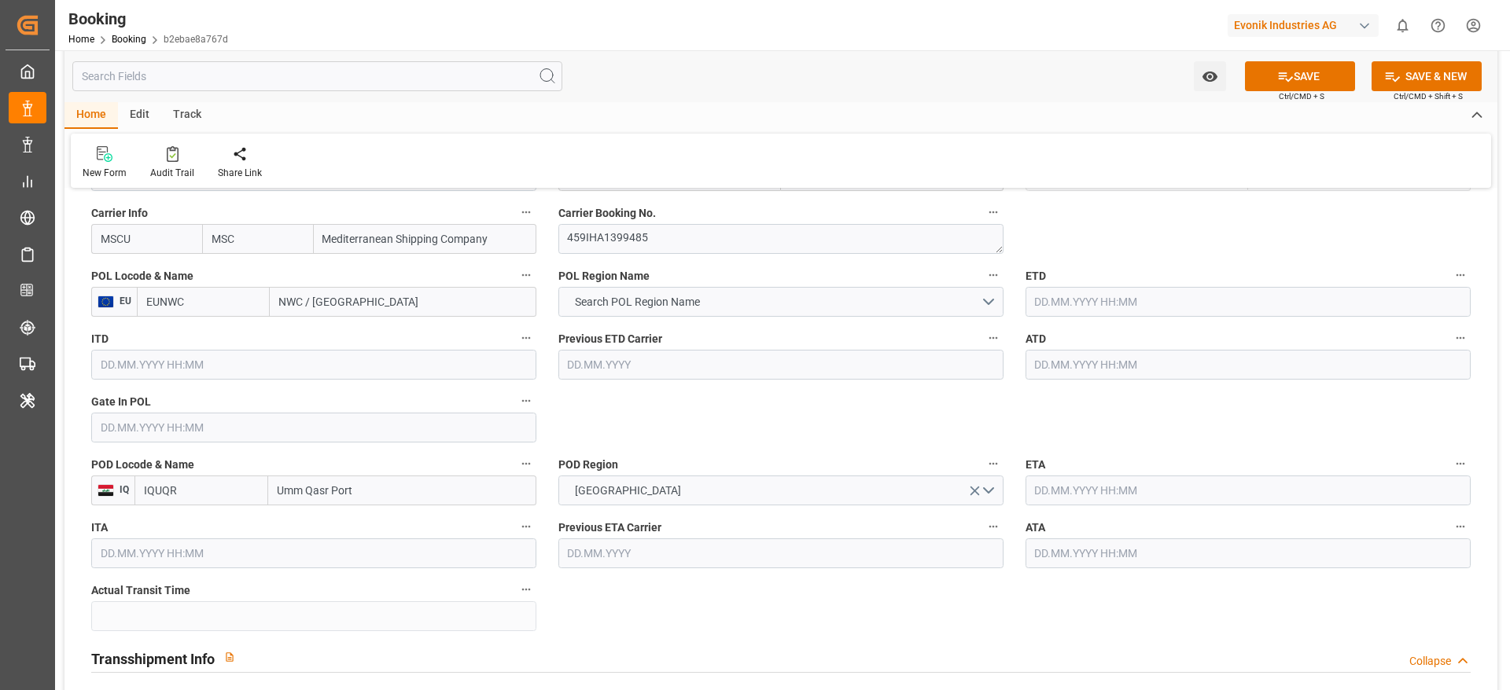
click at [377, 301] on input "NWC / Antwerp" at bounding box center [403, 302] width 267 height 30
paste input "text"
type input "Antwerp"
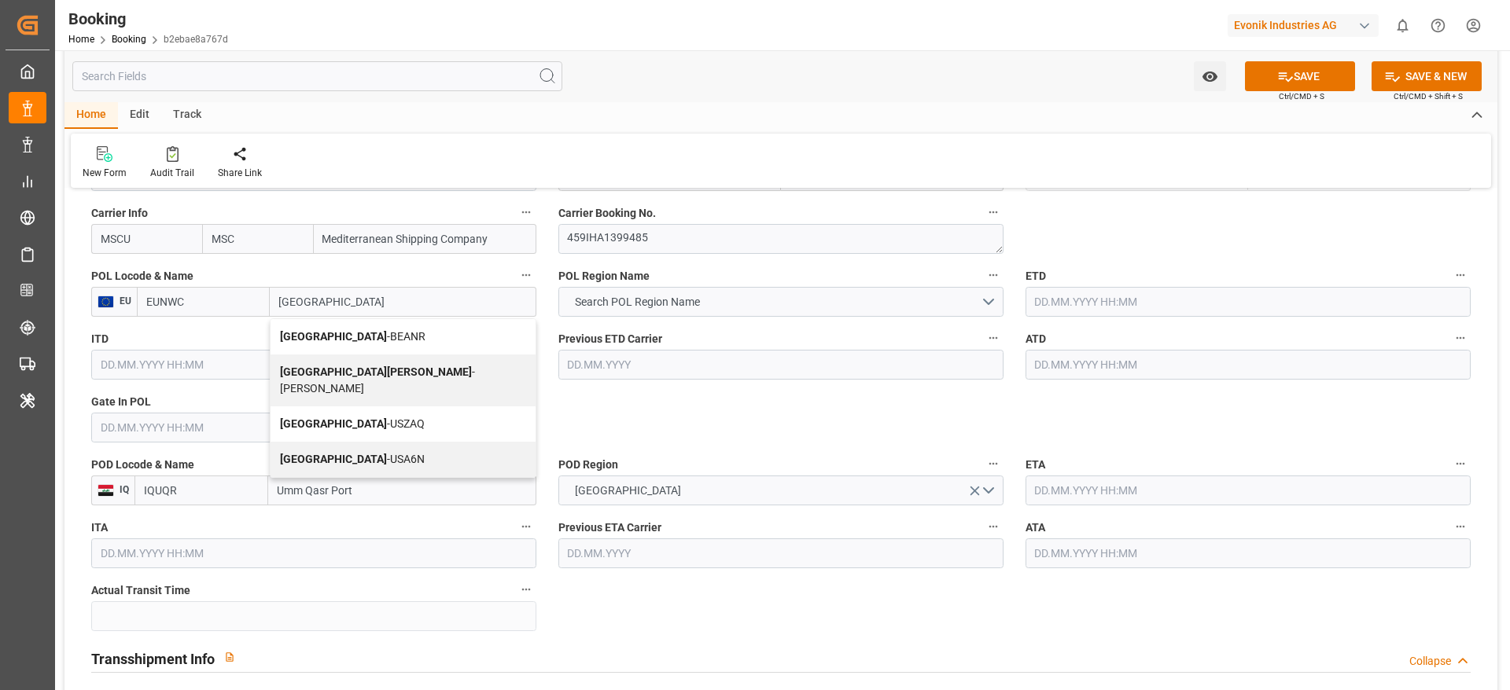
click at [370, 329] on div "Antwerp - BEANR" at bounding box center [402, 336] width 265 height 35
type input "BEANR"
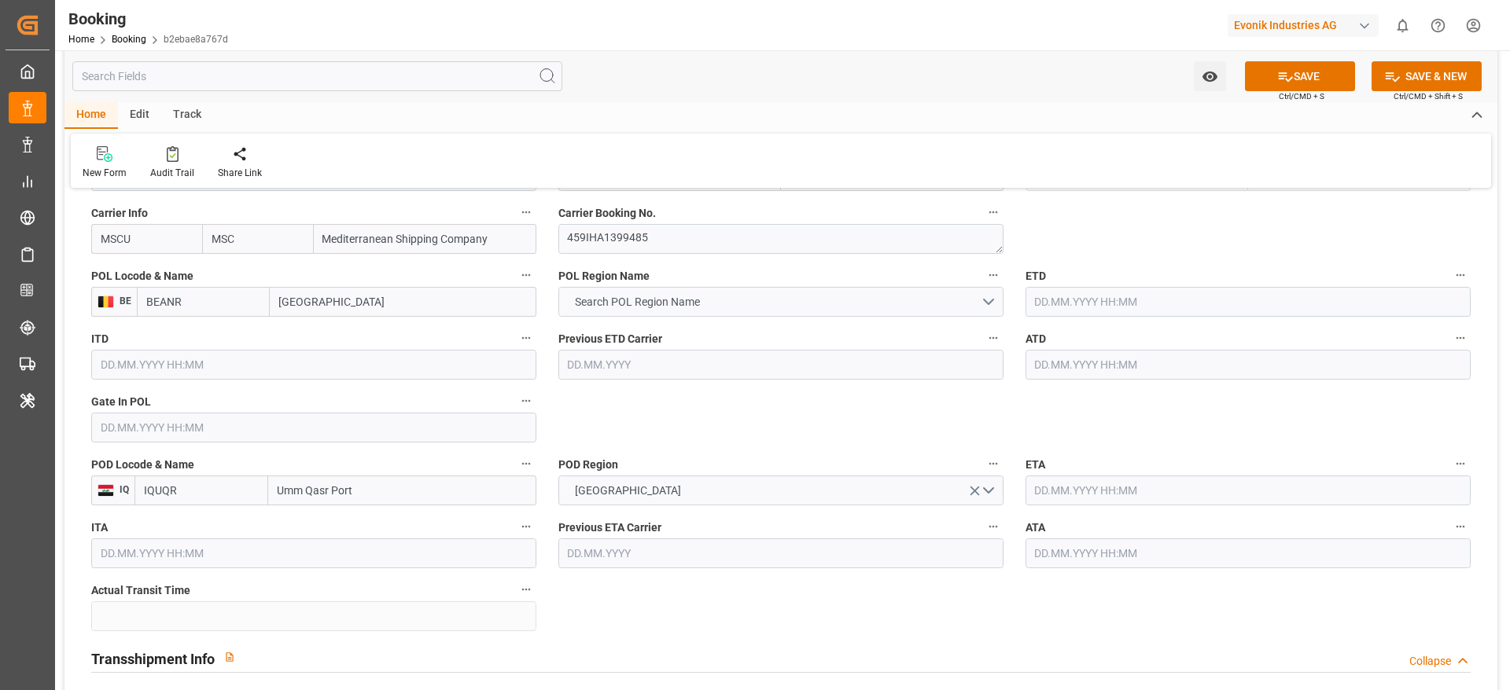
type input "Antwerp"
drag, startPoint x: 603, startPoint y: 310, endPoint x: 608, endPoint y: 325, distance: 15.7
click at [603, 309] on span "Search POL Region Name" at bounding box center [637, 302] width 141 height 17
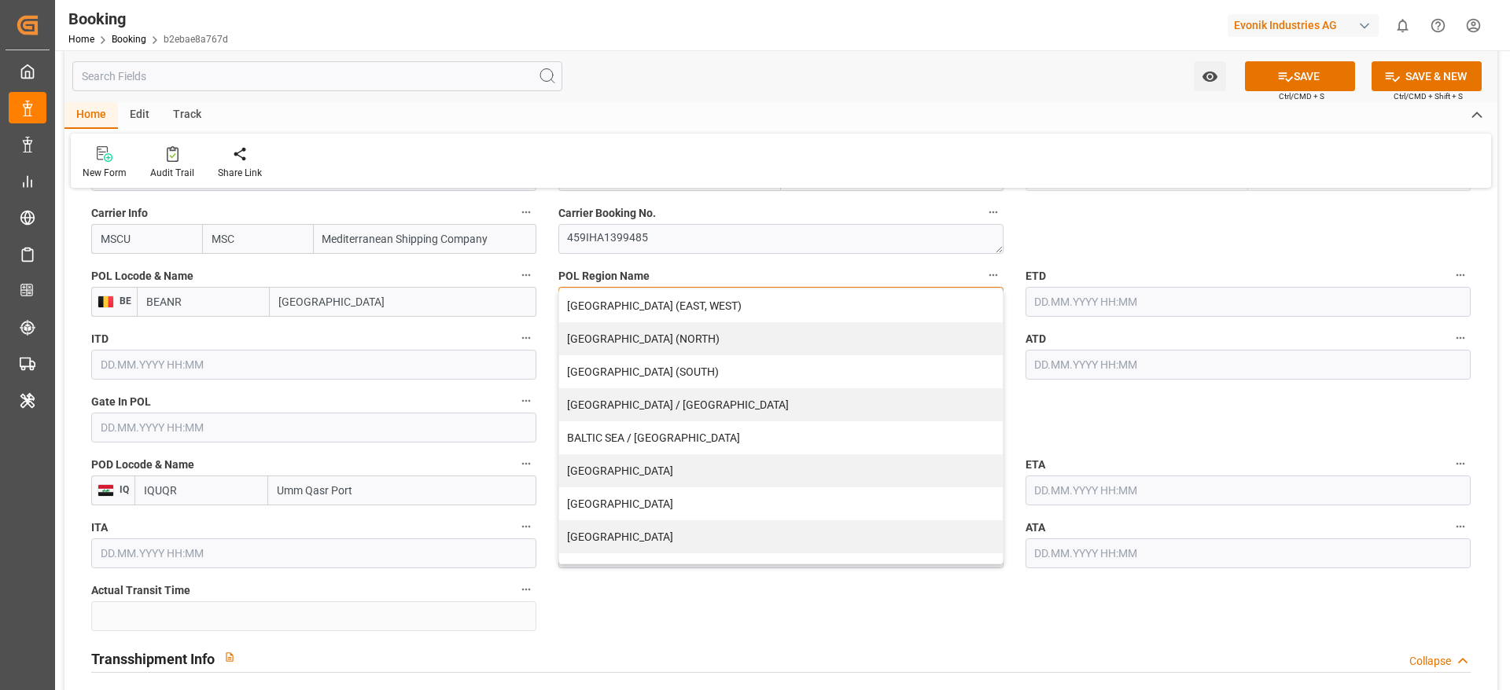
scroll to position [320, 0]
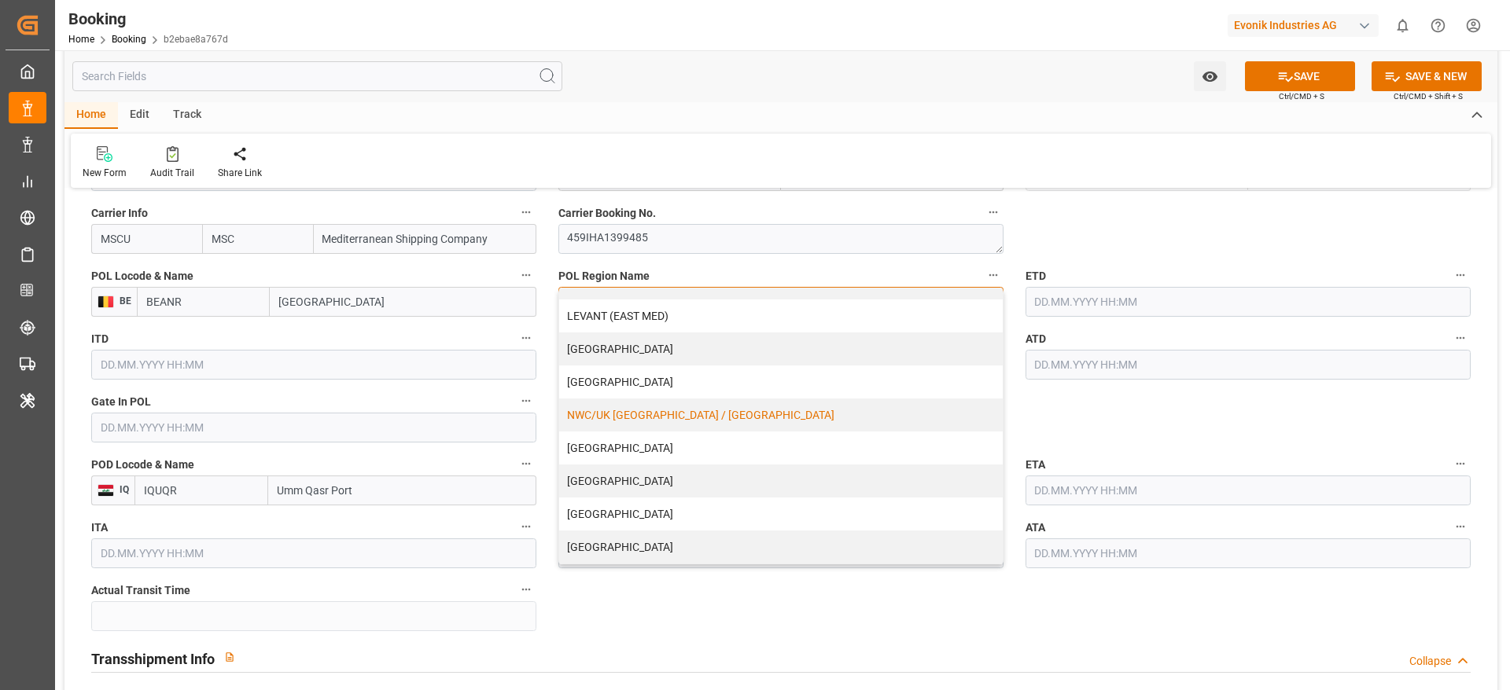
click at [637, 427] on div "NWC/UK NORTH WEST CONTINENT / UK" at bounding box center [780, 415] width 443 height 33
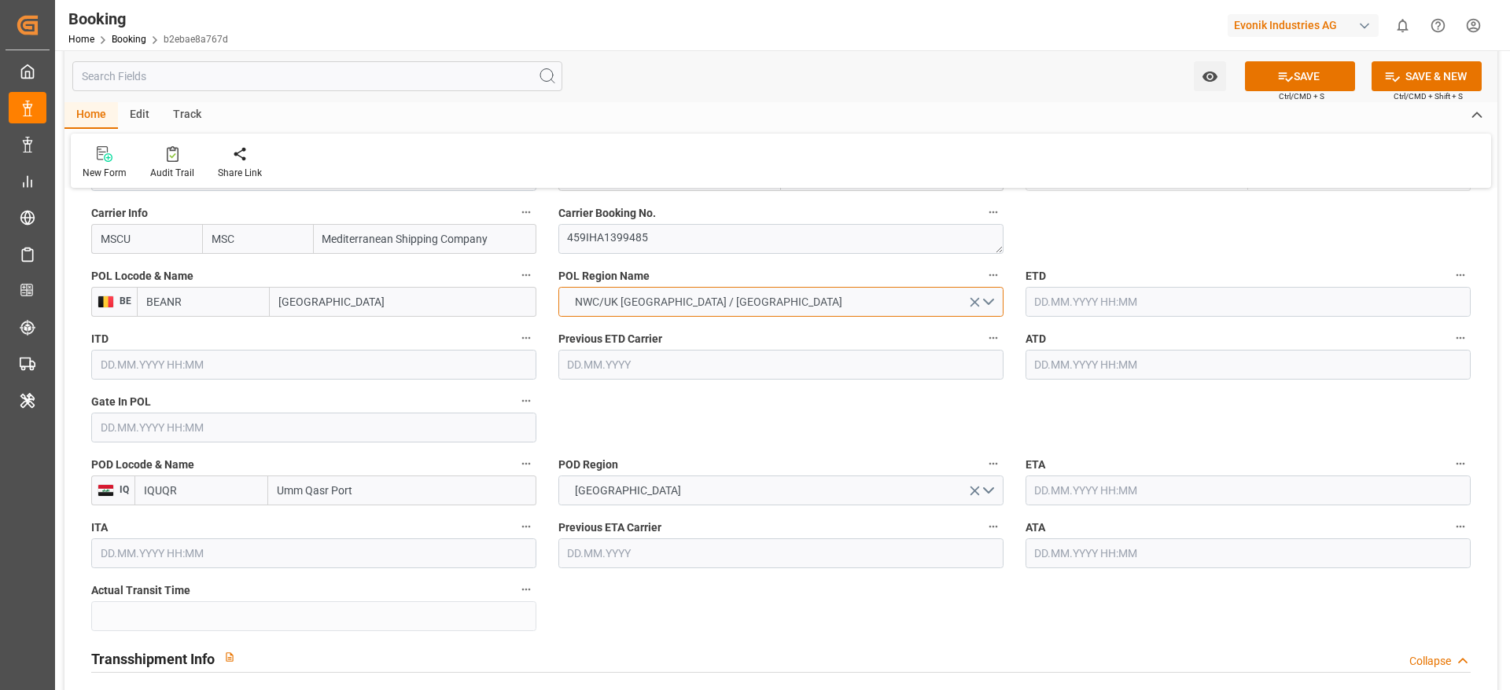
scroll to position [1110, 0]
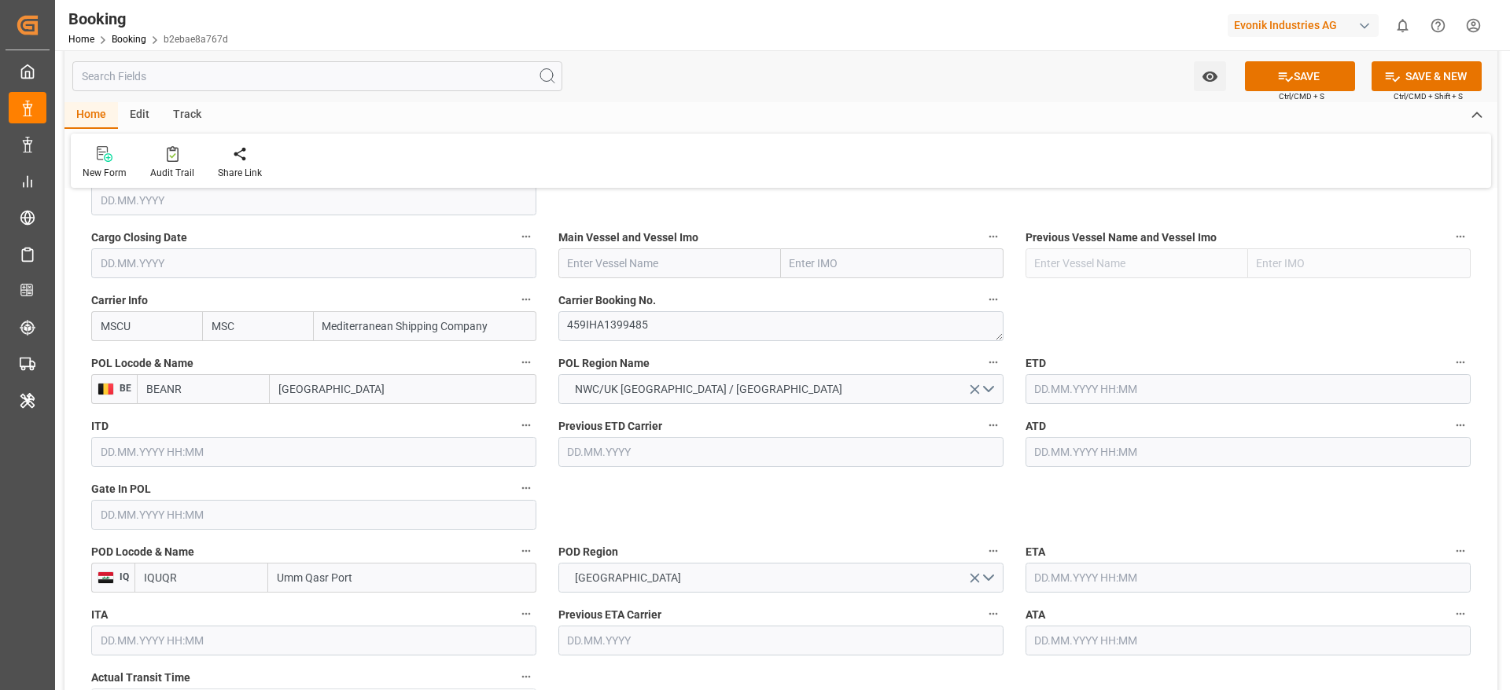
click at [628, 274] on input "text" at bounding box center [669, 263] width 223 height 30
paste input "MSC CRISTINA GL529E"
drag, startPoint x: 643, startPoint y: 263, endPoint x: 750, endPoint y: 256, distance: 107.2
click at [750, 256] on input "MSC CRISTINA GL529E" at bounding box center [669, 263] width 223 height 30
click at [655, 292] on span "MSC CRISTINA - 9465241" at bounding box center [647, 298] width 158 height 13
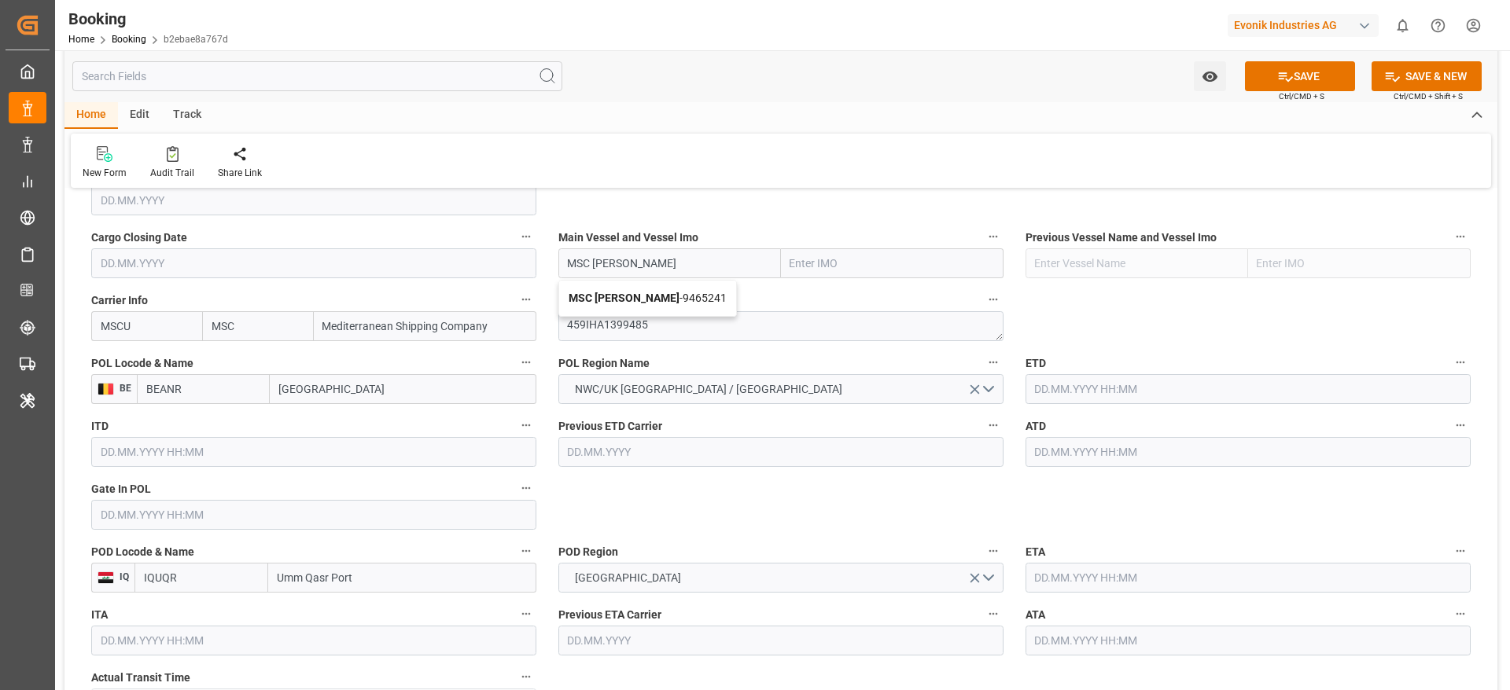
type input "MSC CRISTINA"
type input "9465241"
type input "MSC CRISTINA"
click at [275, 511] on input "text" at bounding box center [313, 515] width 445 height 30
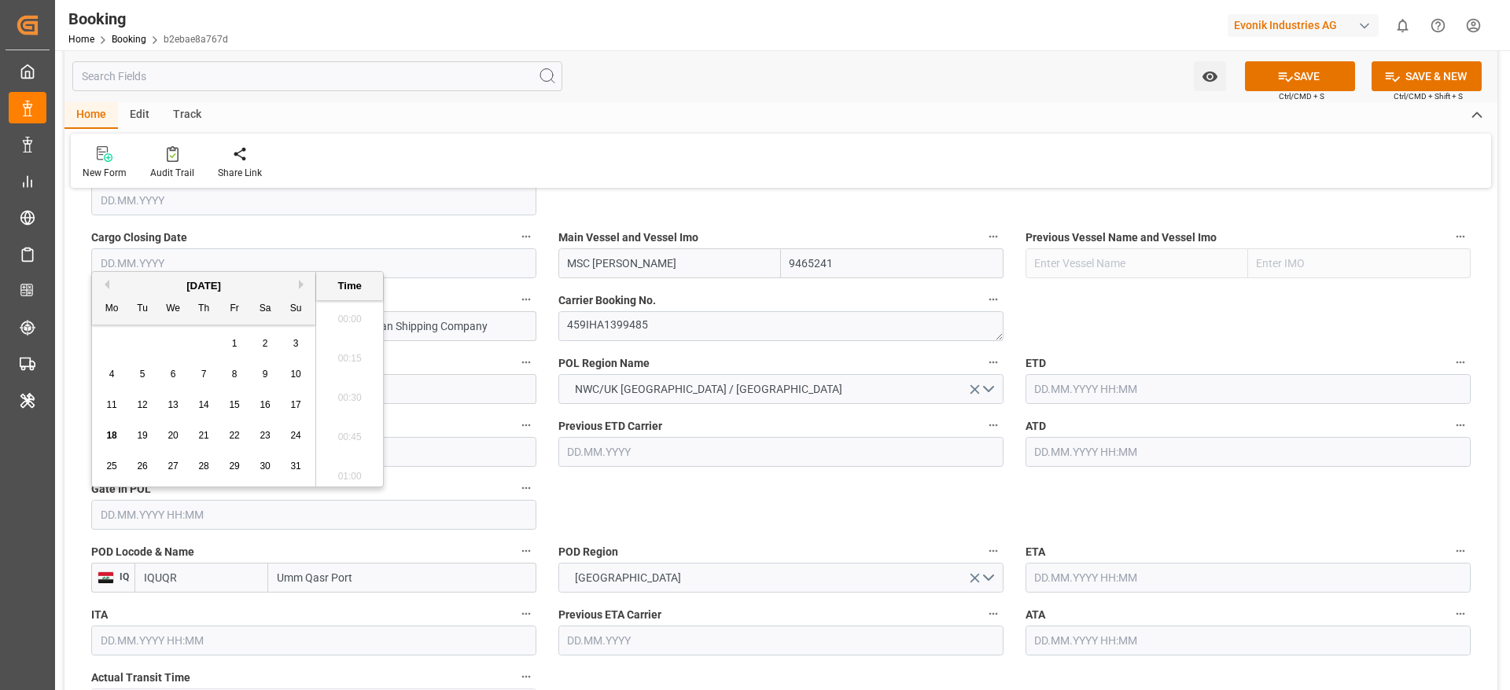
scroll to position [2875, 0]
click at [100, 288] on div "Previous Month Next Month August 2025 Mo Tu We Th Fr Sa Su 28 29 30 31 1 2 3 4 …" at bounding box center [237, 379] width 292 height 216
click at [101, 289] on div "August 2025" at bounding box center [203, 286] width 223 height 16
click at [102, 289] on button "Previous Month" at bounding box center [104, 284] width 9 height 9
click at [226, 441] on div "25" at bounding box center [235, 436] width 20 height 19
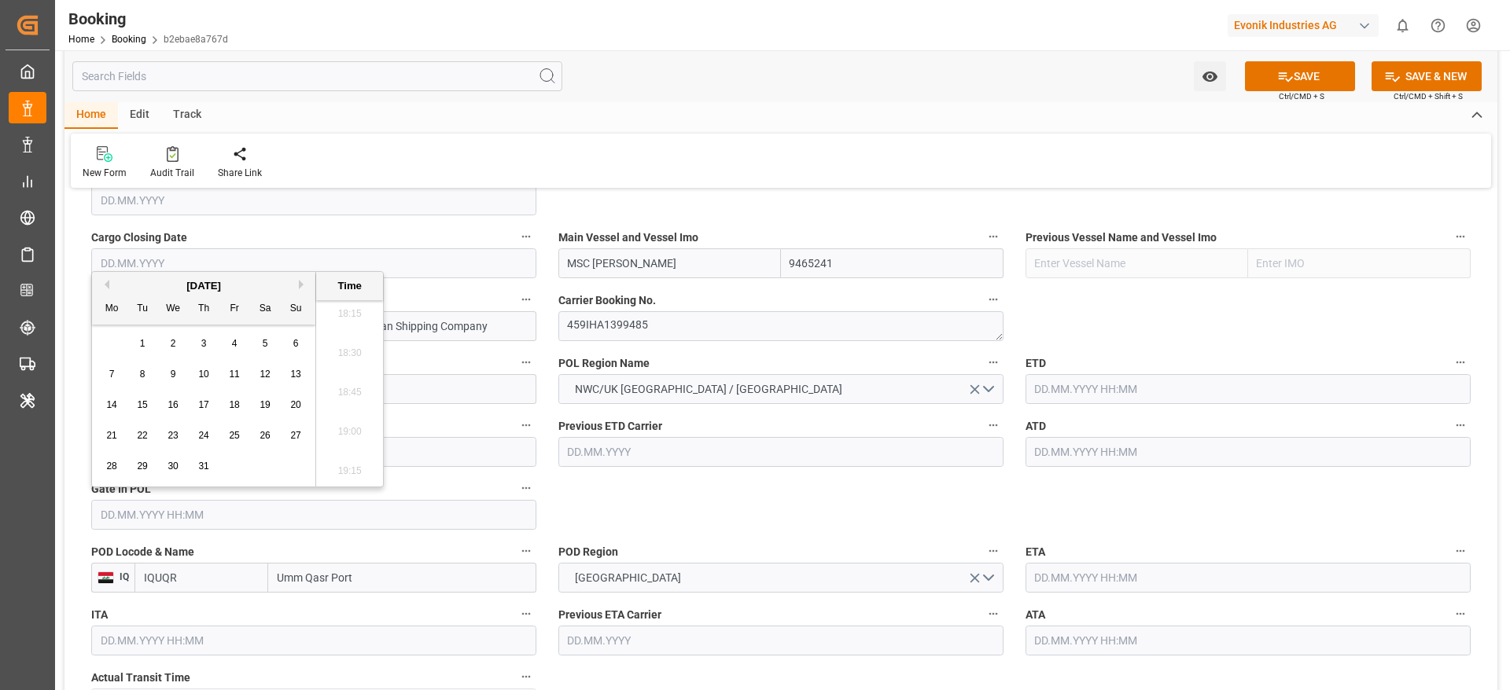
type input "25.07.2025 00:00"
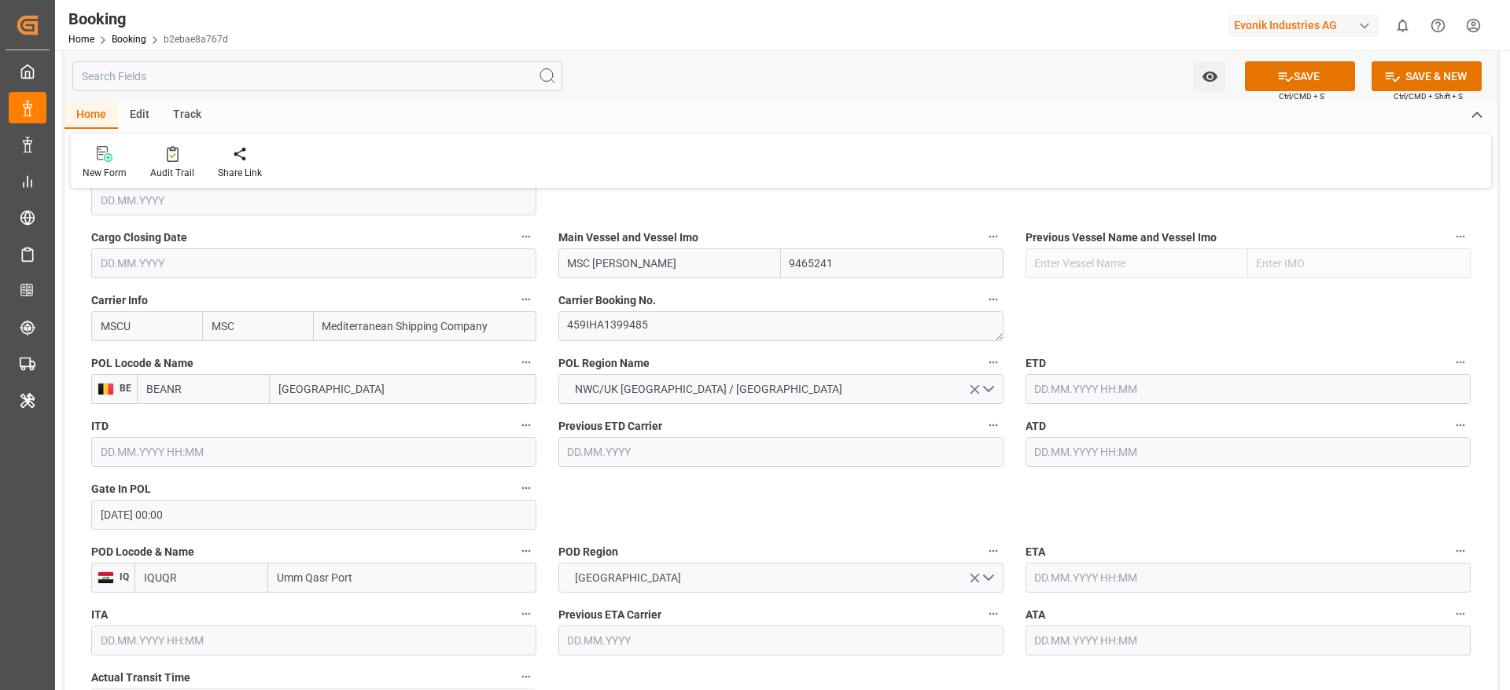
click at [1157, 387] on input "text" at bounding box center [1247, 389] width 445 height 30
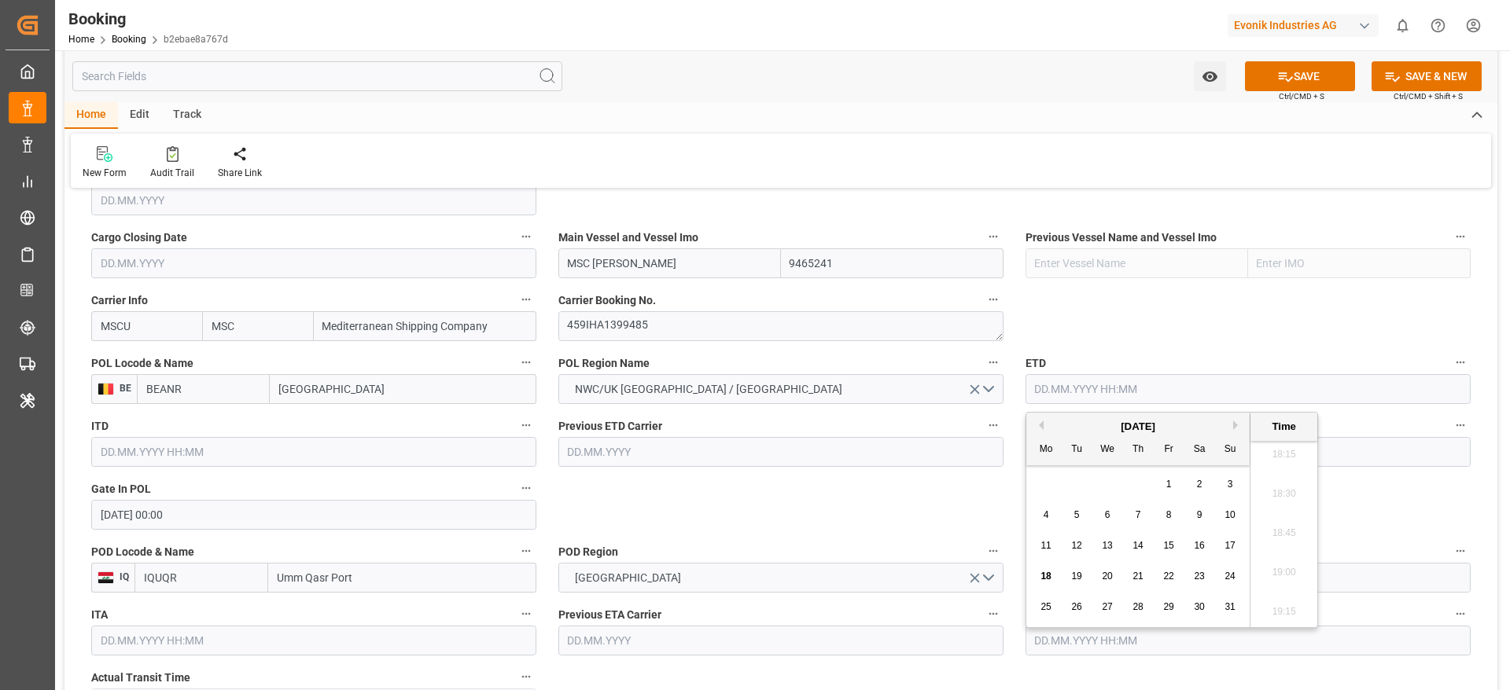
click at [1032, 413] on div "August 2025 Mo Tu We Th Fr Sa Su" at bounding box center [1137, 439] width 223 height 53
click at [1039, 429] on button "Previous Month" at bounding box center [1038, 425] width 9 height 9
click at [1138, 601] on span "31" at bounding box center [1137, 606] width 10 height 11
type input "31.07.2025 00:00"
click at [1337, 458] on input "text" at bounding box center [1247, 452] width 445 height 30
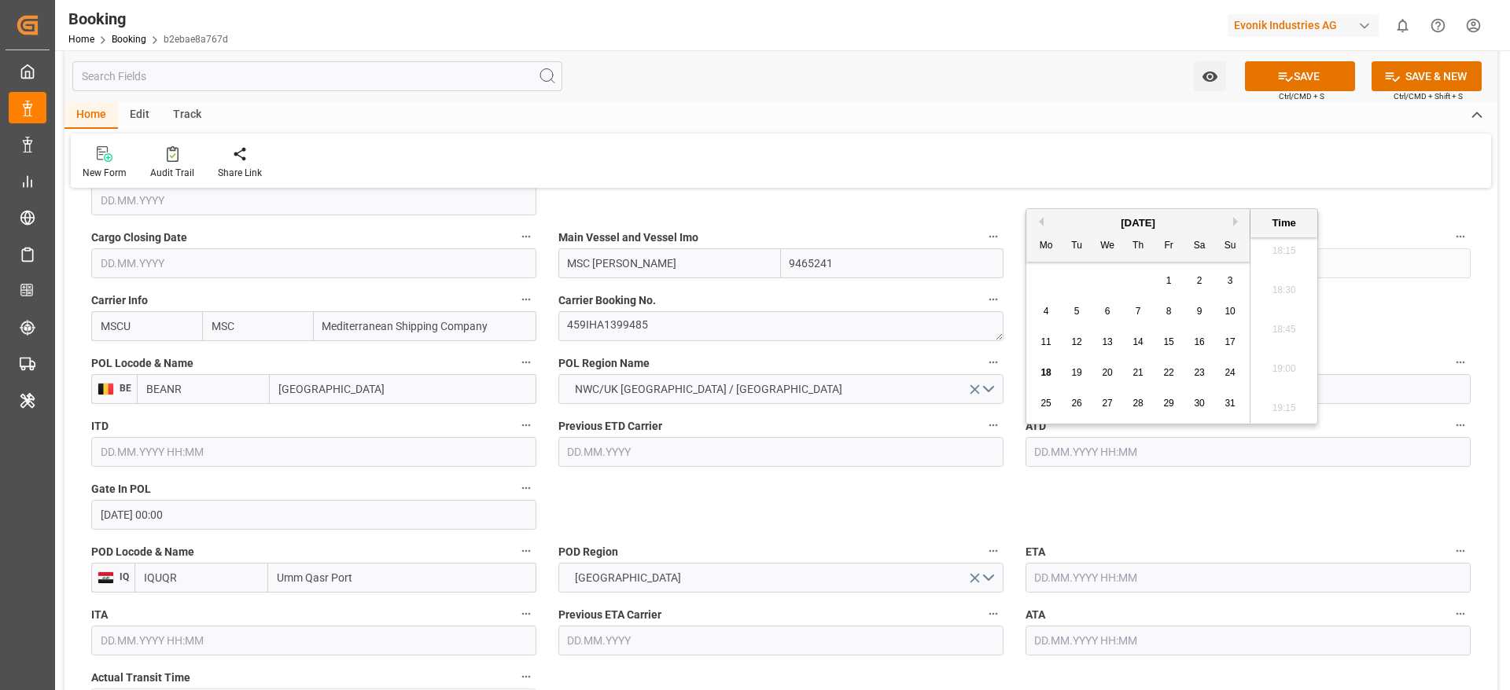
click at [1039, 221] on button "Previous Month" at bounding box center [1038, 221] width 9 height 9
click at [1146, 414] on div "28 29 30 31 1 2 3" at bounding box center [1138, 403] width 215 height 31
click at [1146, 413] on div "31" at bounding box center [1138, 404] width 20 height 19
type input "31.07.2025 00:00"
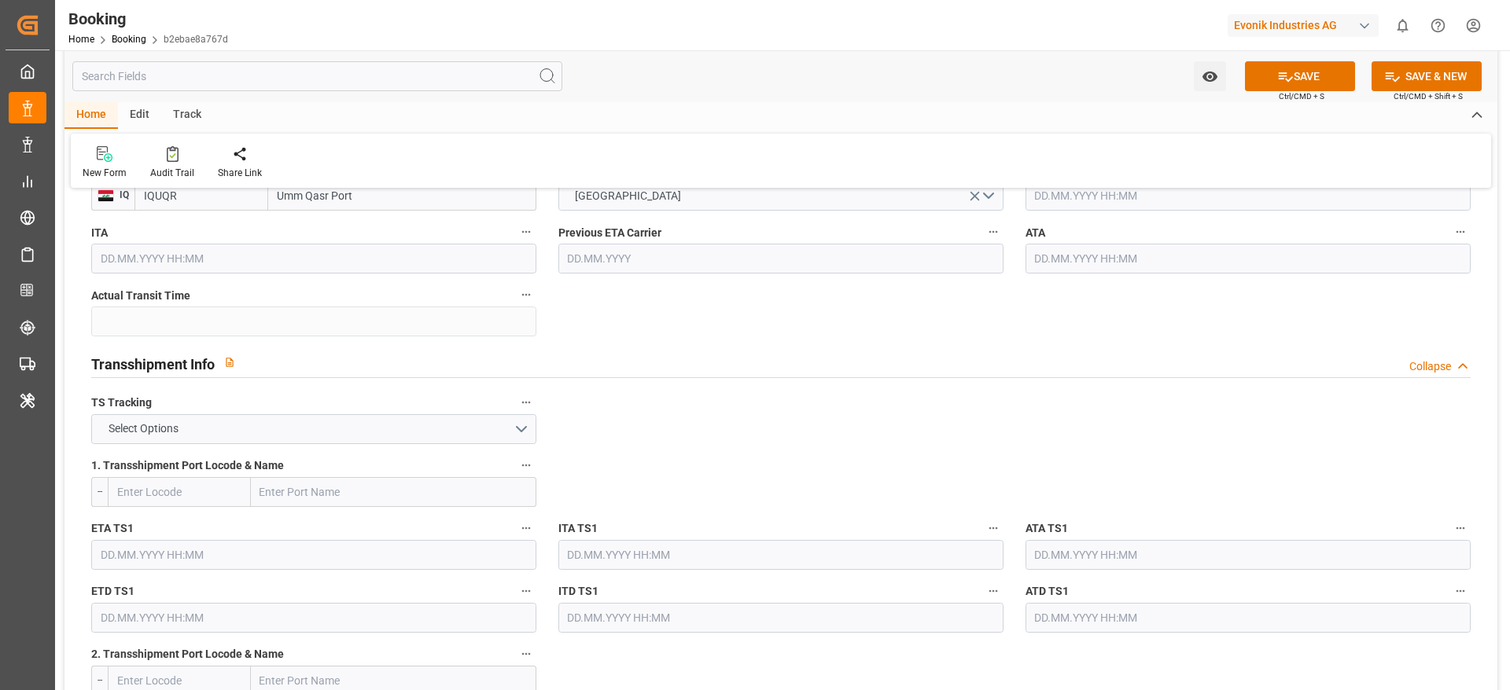
scroll to position [1610, 0]
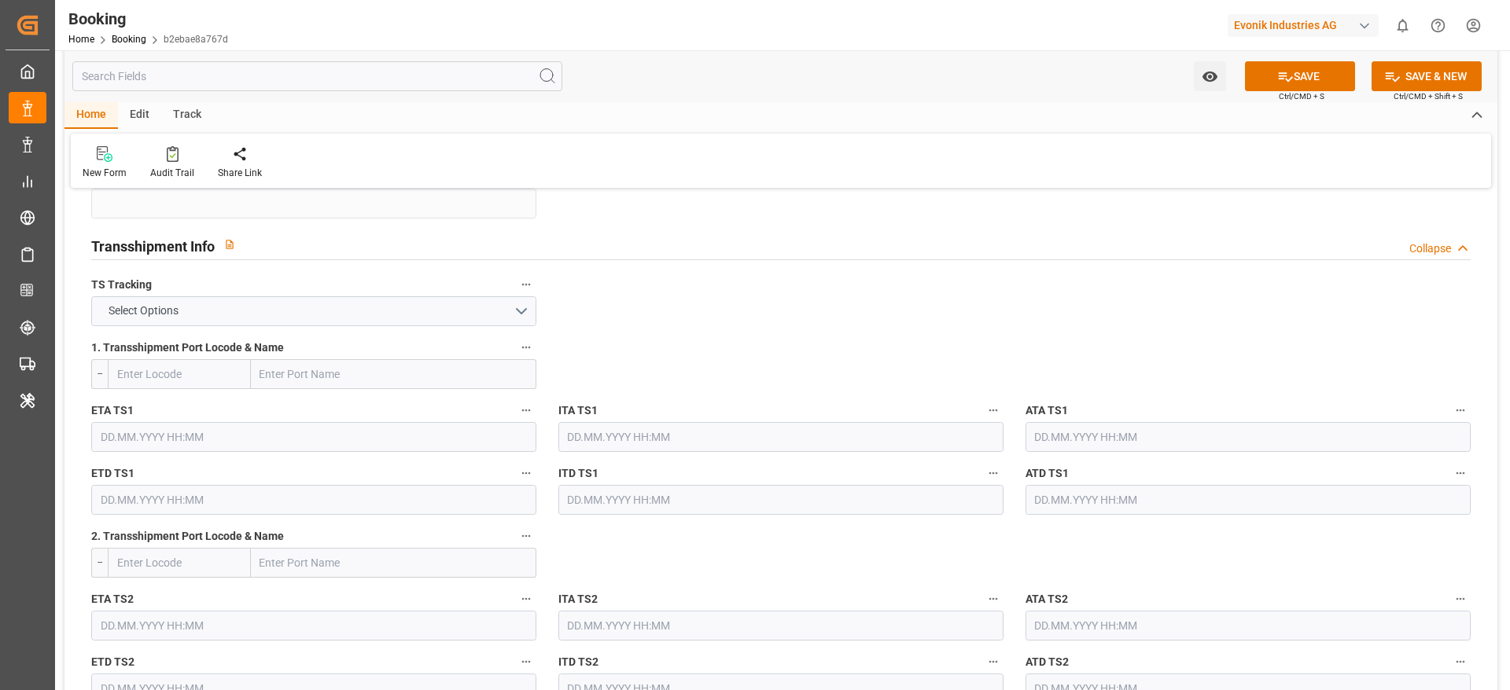
click at [453, 376] on input "text" at bounding box center [393, 374] width 285 height 30
paste input "Abu dhabi, AE"
drag, startPoint x: 314, startPoint y: 374, endPoint x: 357, endPoint y: 373, distance: 43.3
click at [357, 373] on input "Abu dhabi, AE" at bounding box center [393, 374] width 285 height 30
type input "Abu dhabi,"
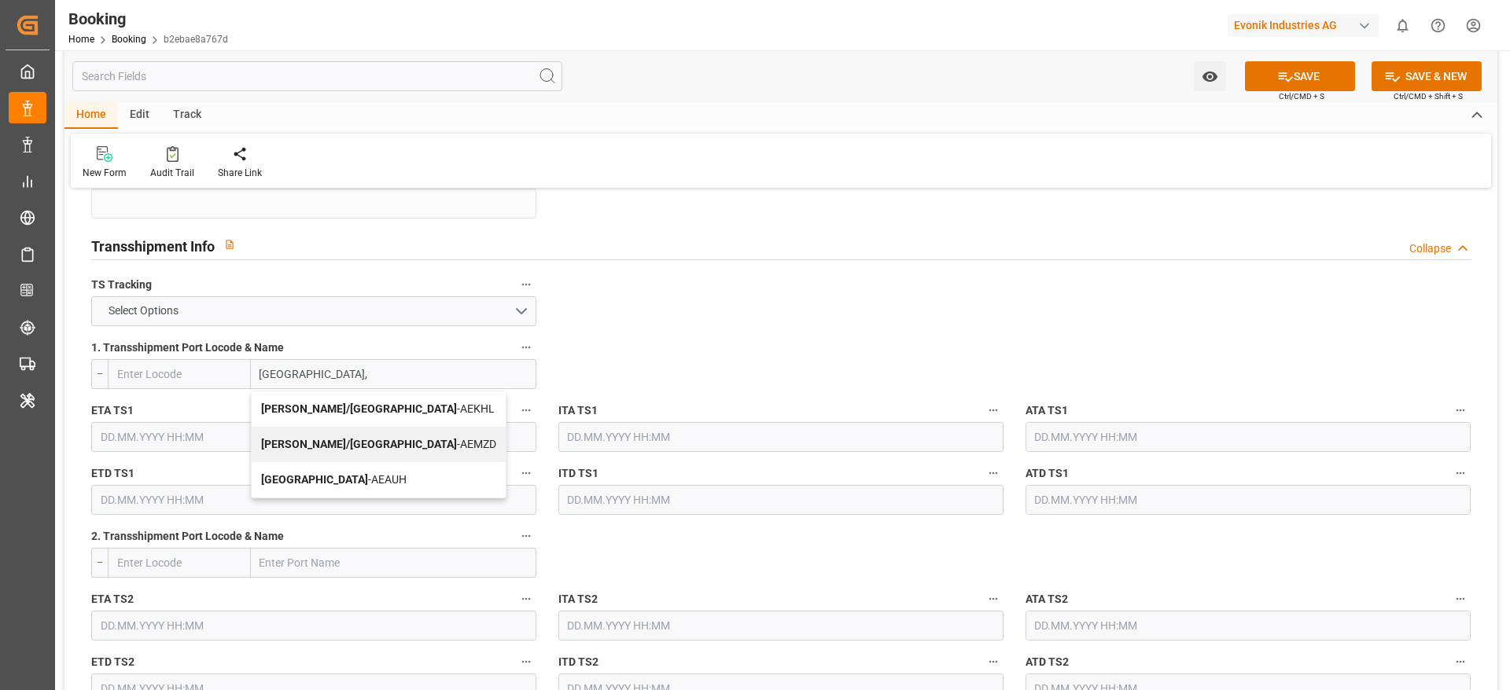
click at [334, 476] on span "Abu Dhabi - AEAUH" at bounding box center [333, 479] width 145 height 13
type input "AEAUH"
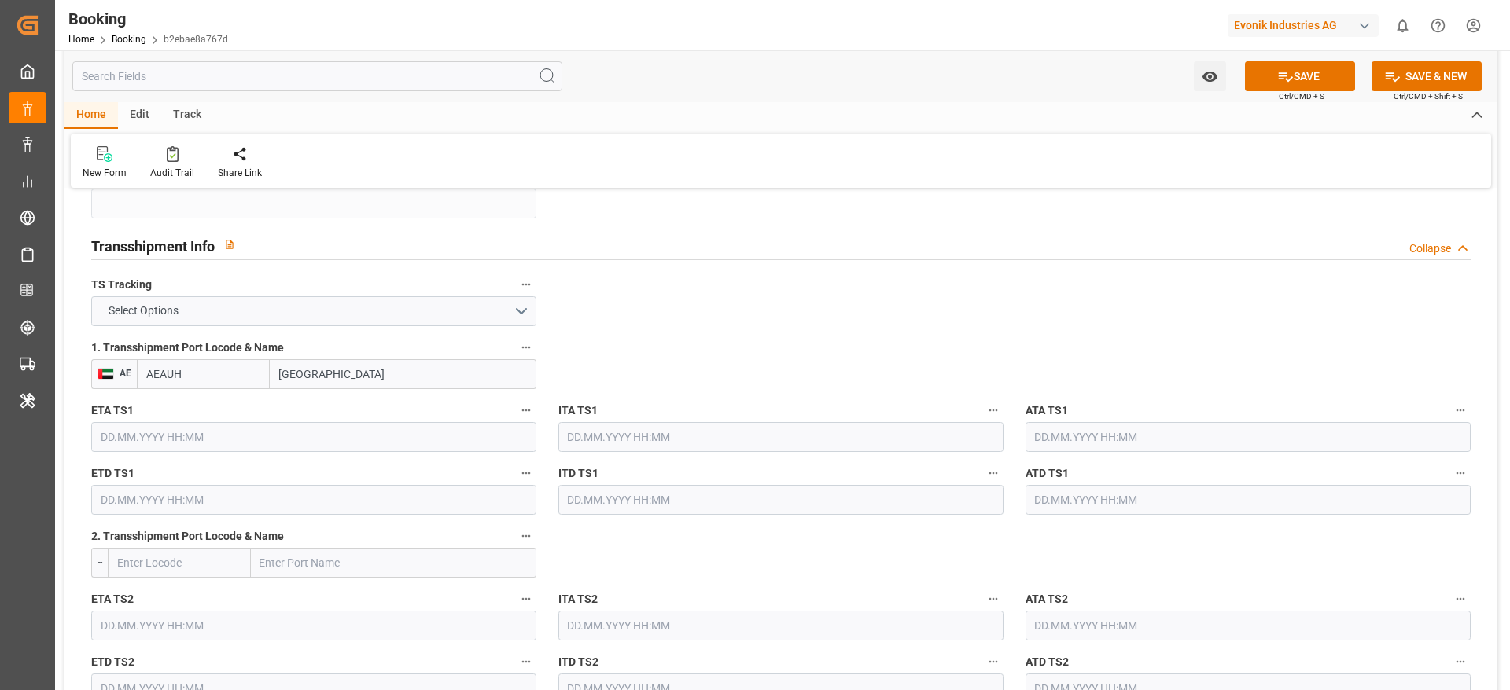
type input "Abu Dhabi"
click at [256, 443] on input "text" at bounding box center [313, 437] width 445 height 30
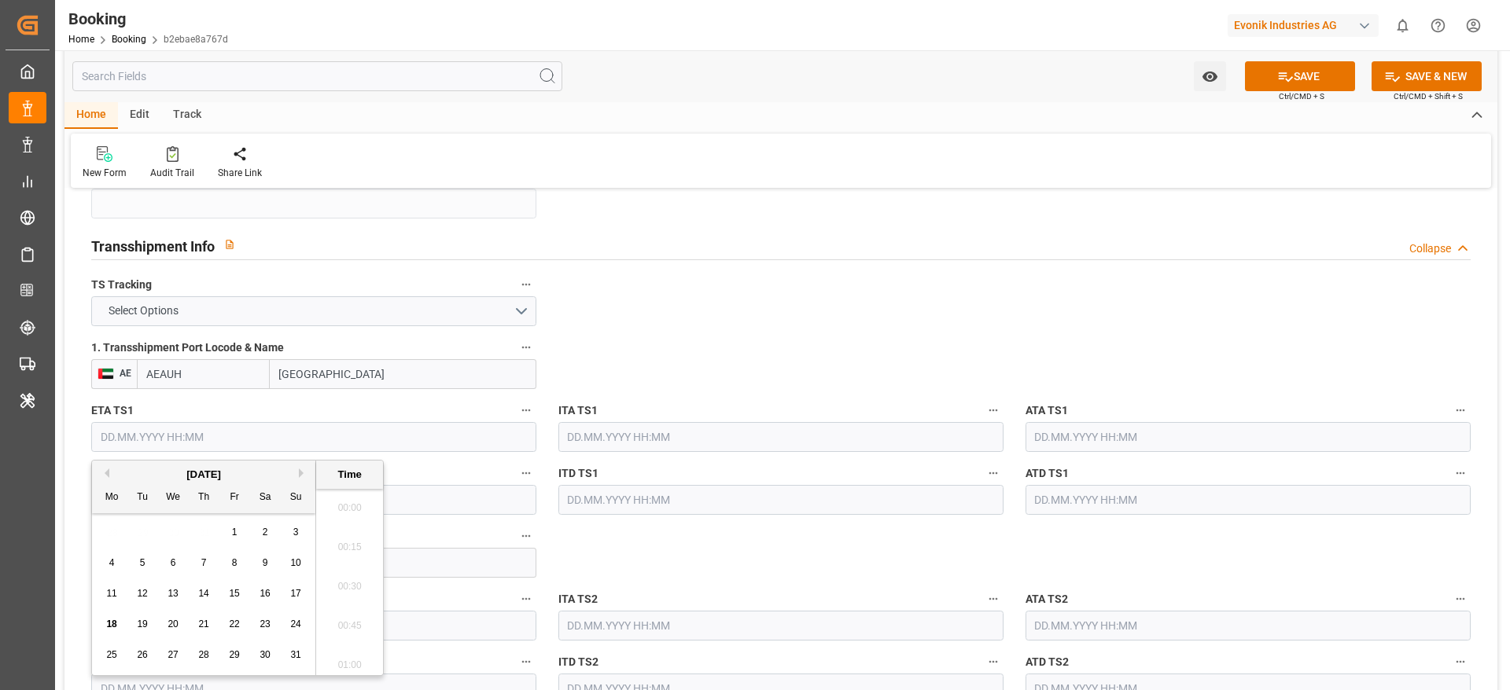
scroll to position [2875, 0]
click at [305, 473] on button "Next Month" at bounding box center [303, 473] width 9 height 9
click at [233, 531] on span "5" at bounding box center [235, 532] width 6 height 11
type input "05.09.2025 00:00"
click at [393, 491] on input "text" at bounding box center [313, 500] width 445 height 30
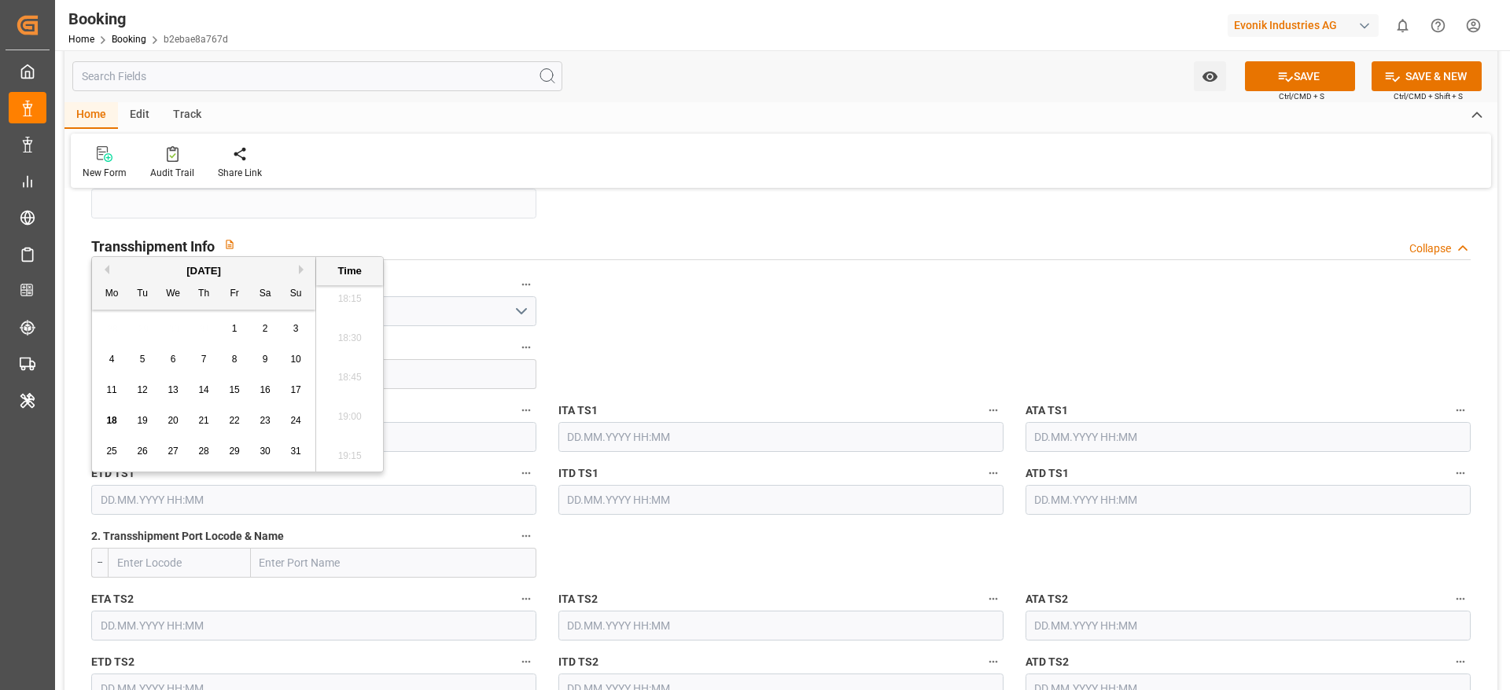
click at [299, 274] on div "August 2025" at bounding box center [203, 271] width 223 height 16
click at [302, 271] on button "Next Month" at bounding box center [303, 269] width 9 height 9
click at [263, 329] on span "6" at bounding box center [266, 328] width 6 height 11
type input "06.09.2025 00:00"
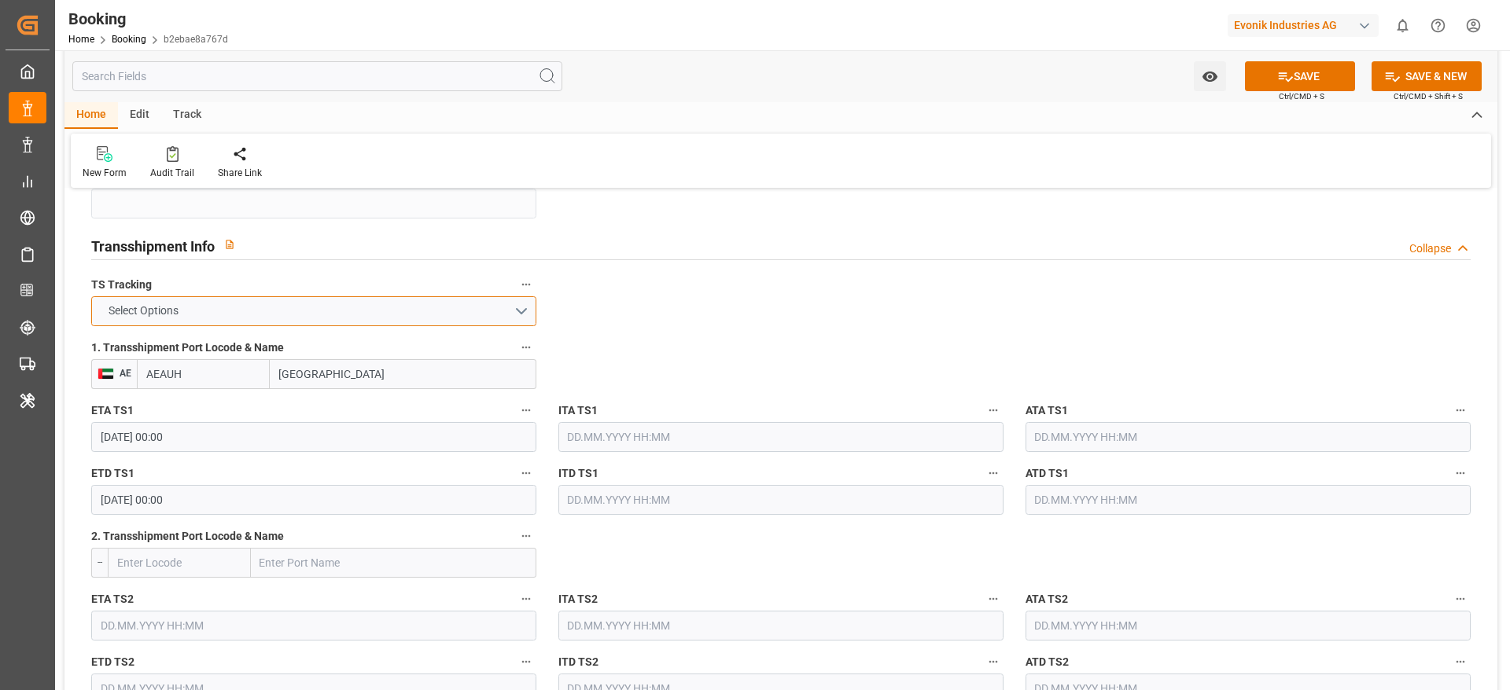
click at [511, 314] on button "Select Options" at bounding box center [313, 311] width 445 height 30
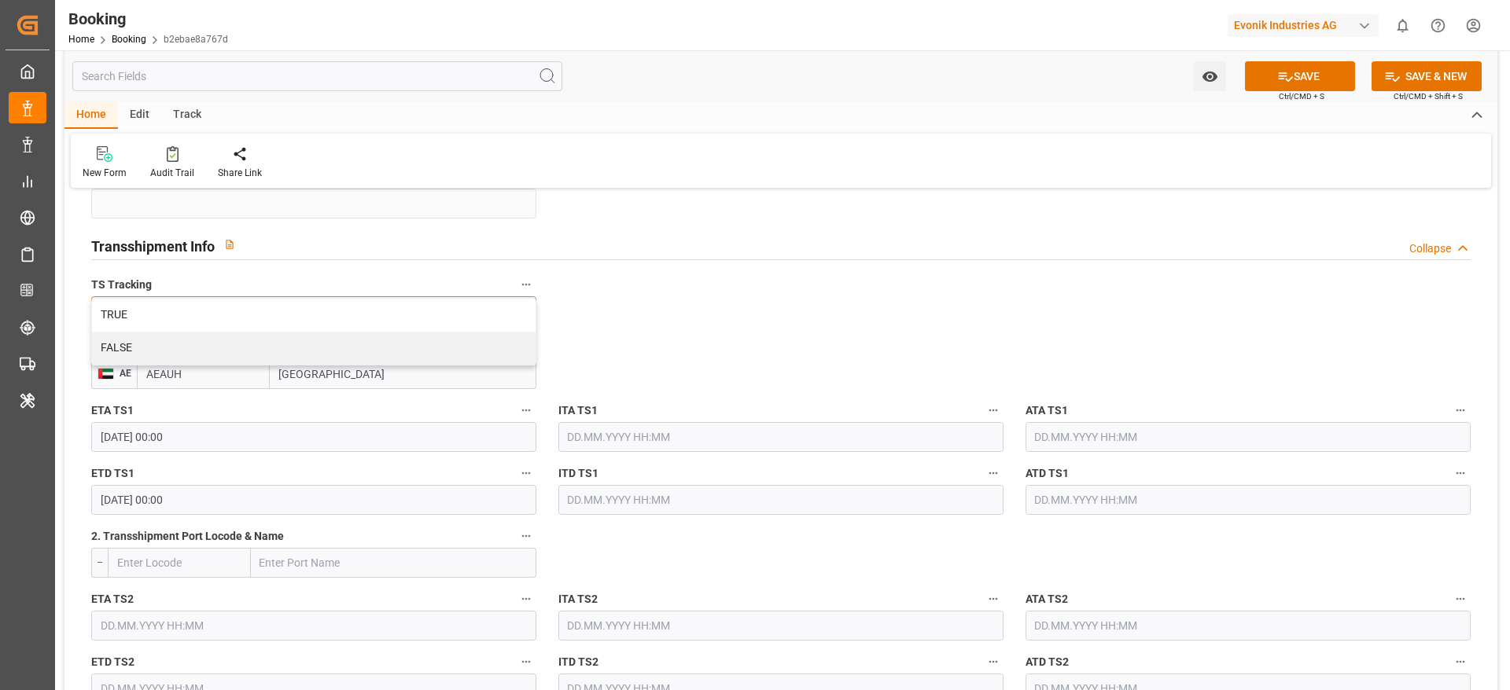
click at [511, 314] on div "TRUE" at bounding box center [313, 315] width 443 height 33
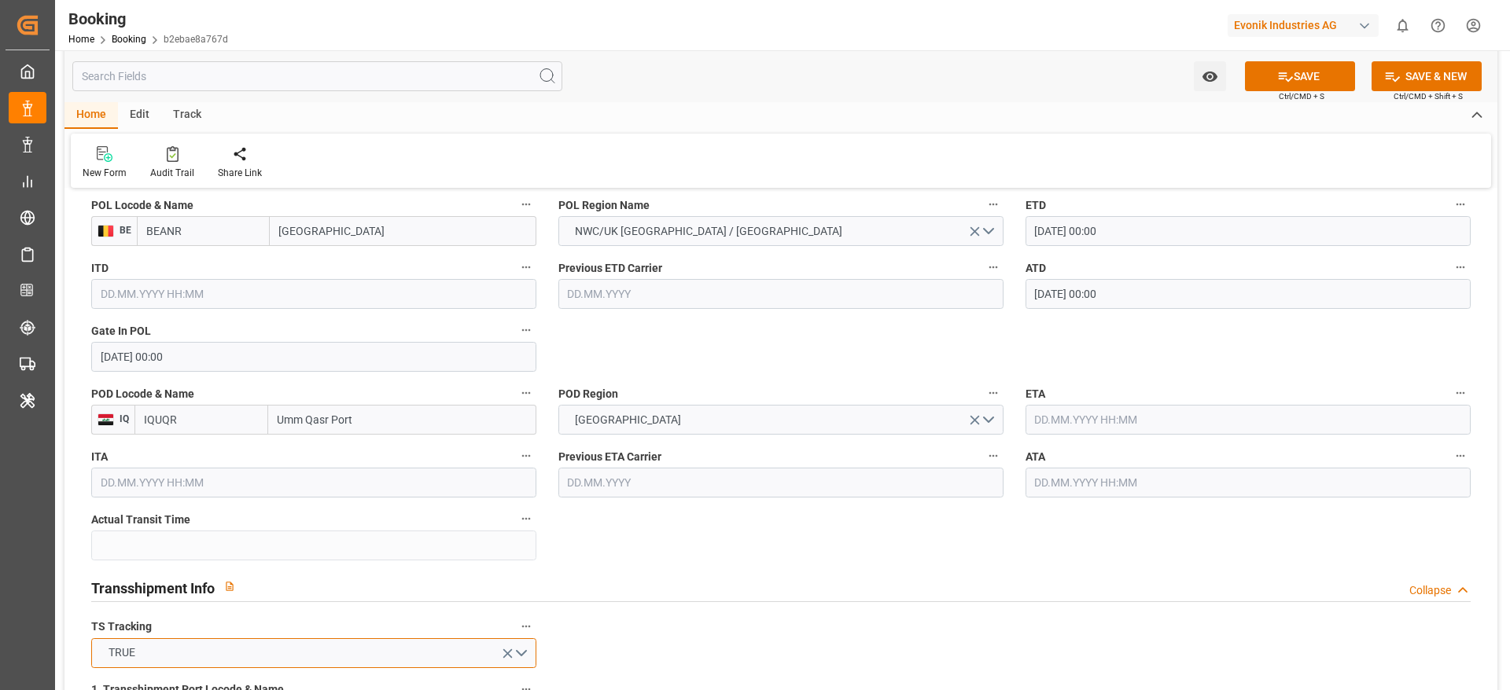
scroll to position [1264, 0]
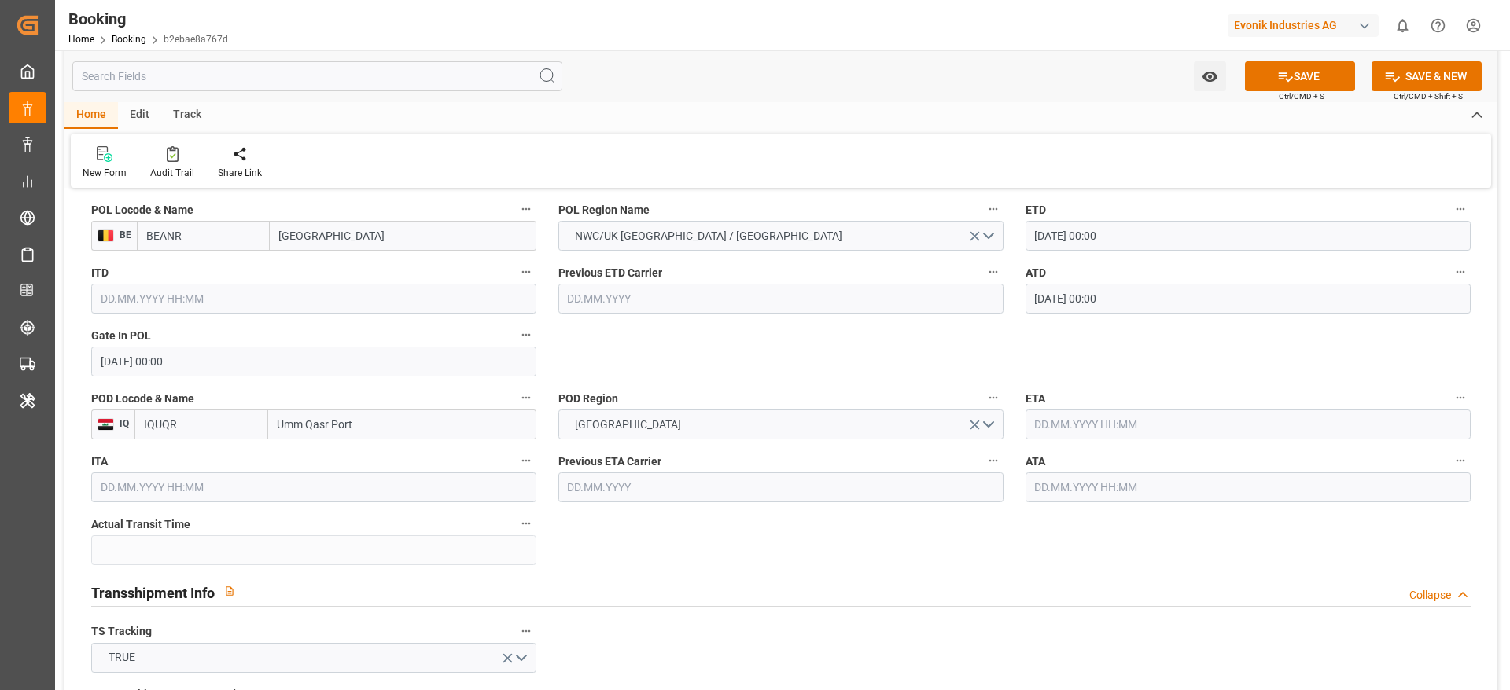
click at [1090, 419] on input "text" at bounding box center [1247, 425] width 445 height 30
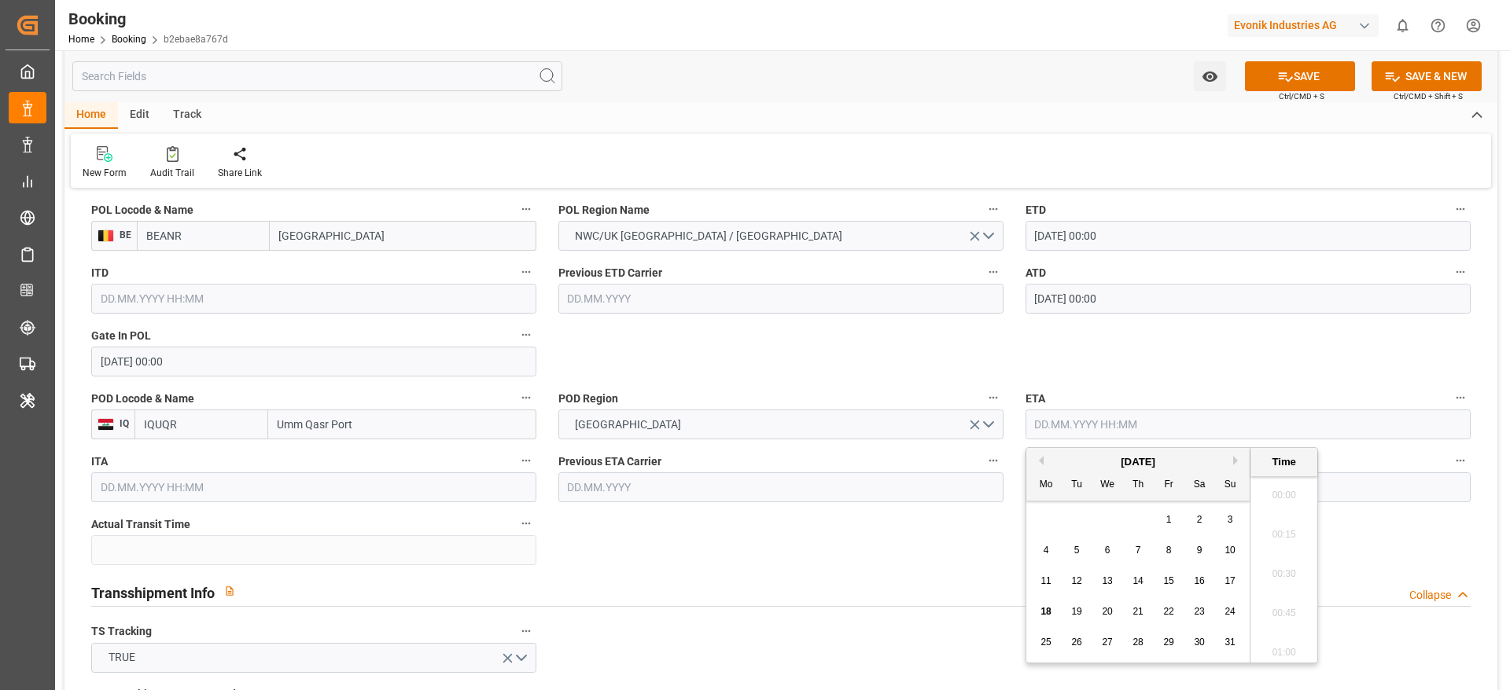
scroll to position [2875, 0]
click at [1038, 458] on button "Previous Month" at bounding box center [1038, 460] width 9 height 9
click at [1234, 460] on button "Next Month" at bounding box center [1237, 460] width 9 height 9
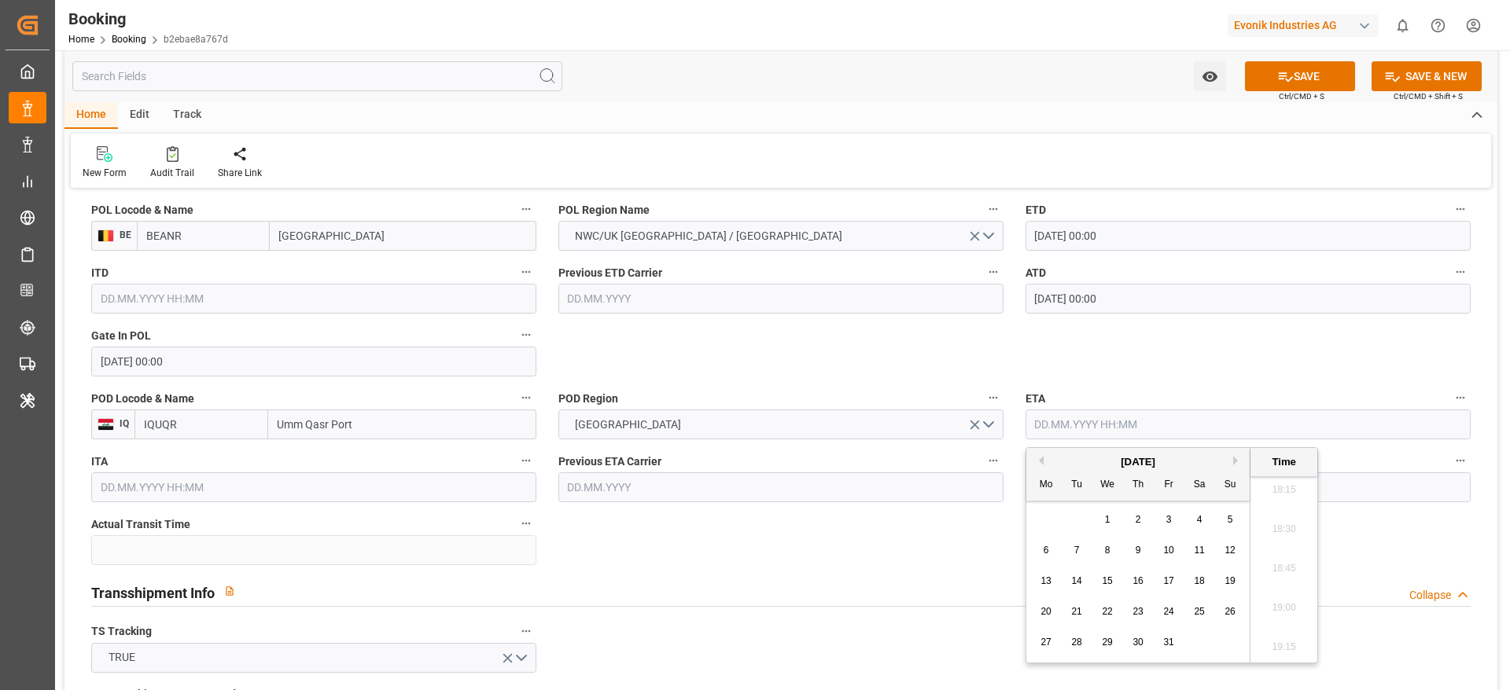
click at [1041, 464] on button "Previous Month" at bounding box center [1038, 460] width 9 height 9
click at [1041, 549] on div "8" at bounding box center [1046, 551] width 20 height 19
type input "08.09.2025 00:00"
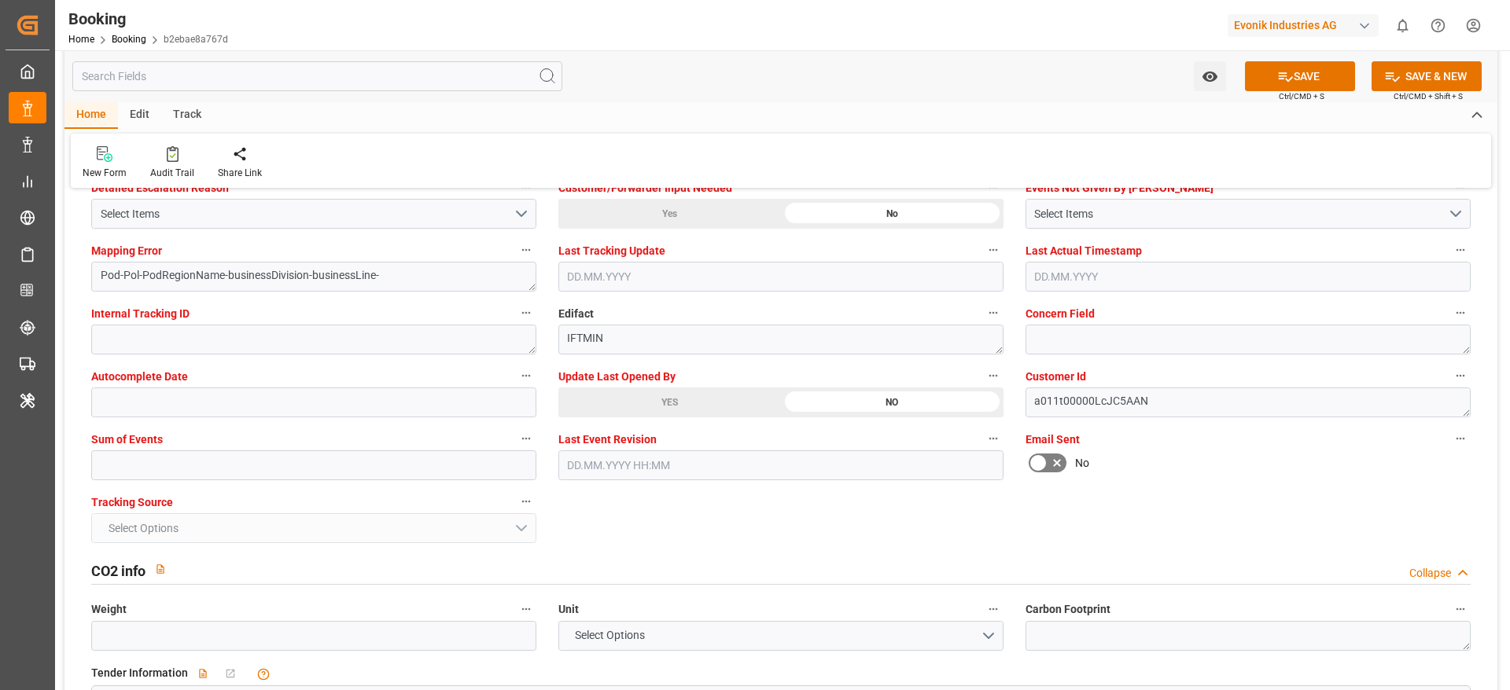
scroll to position [3037, 0]
click at [479, 461] on input "text" at bounding box center [313, 464] width 445 height 30
type input "0"
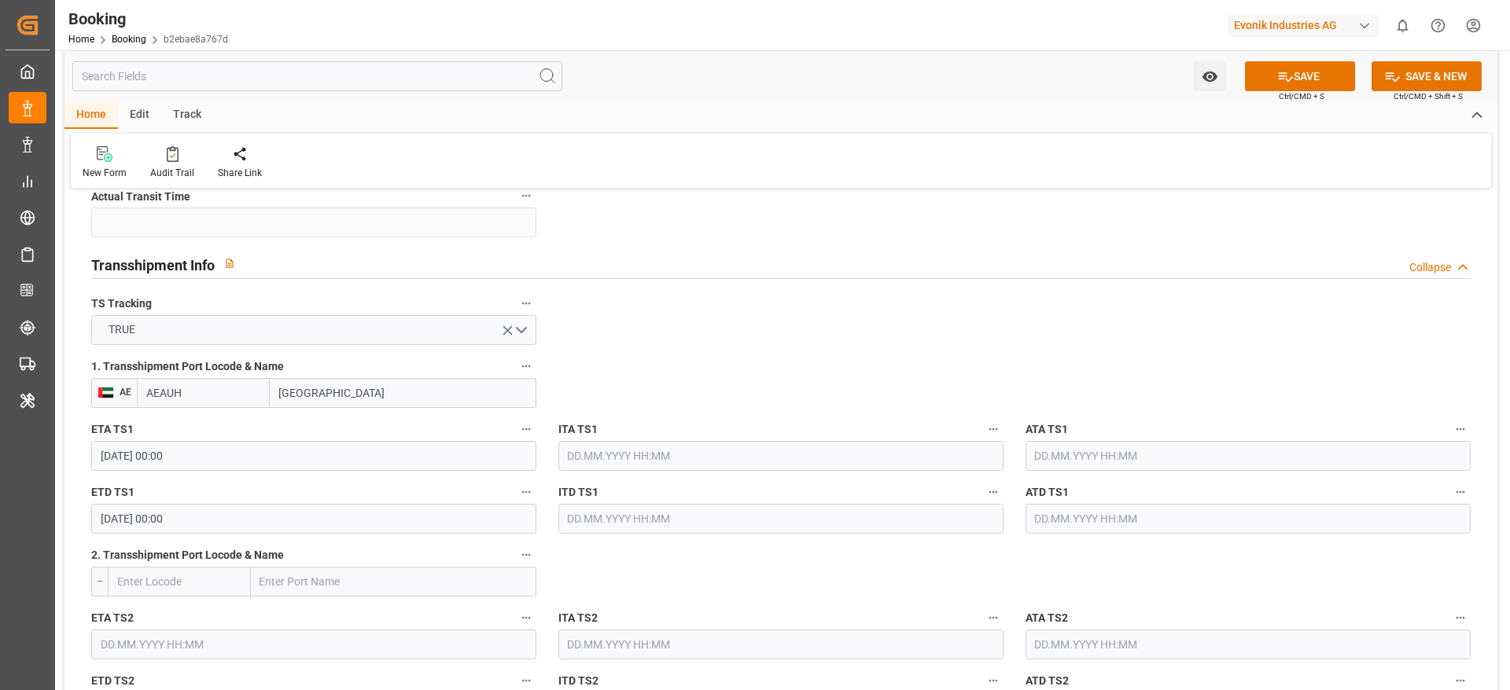
scroll to position [1589, 0]
click at [1286, 92] on span "Ctrl/CMD + S" at bounding box center [1301, 96] width 46 height 12
click at [1288, 77] on icon at bounding box center [1285, 76] width 14 height 9
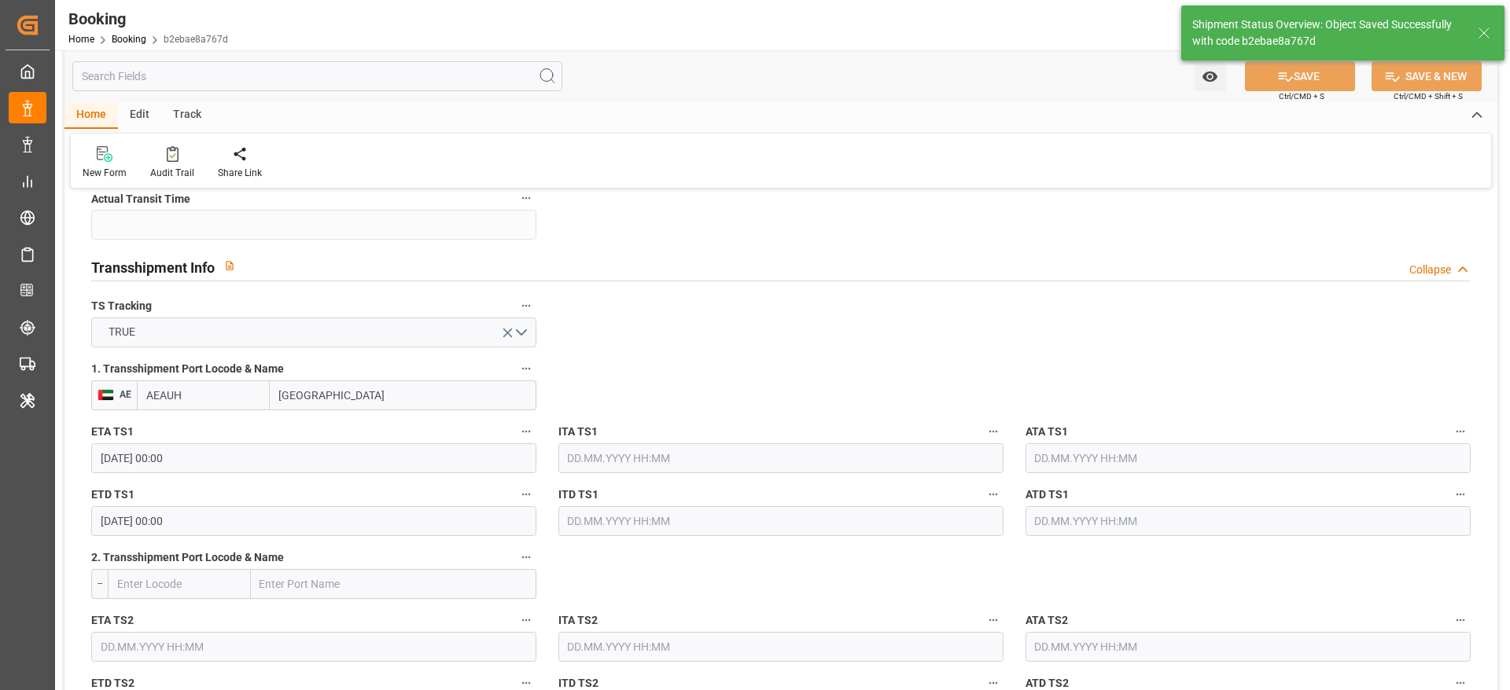
type textarea "NWC/UK North West Continent / UK_IQUQR_MSCU_CU-OU"
type textarea "Pod-businessDivision-businessLine-"
type textarea "Yes"
type input "31.07.2025 00:00"
type input "08.09.2025 00:00"
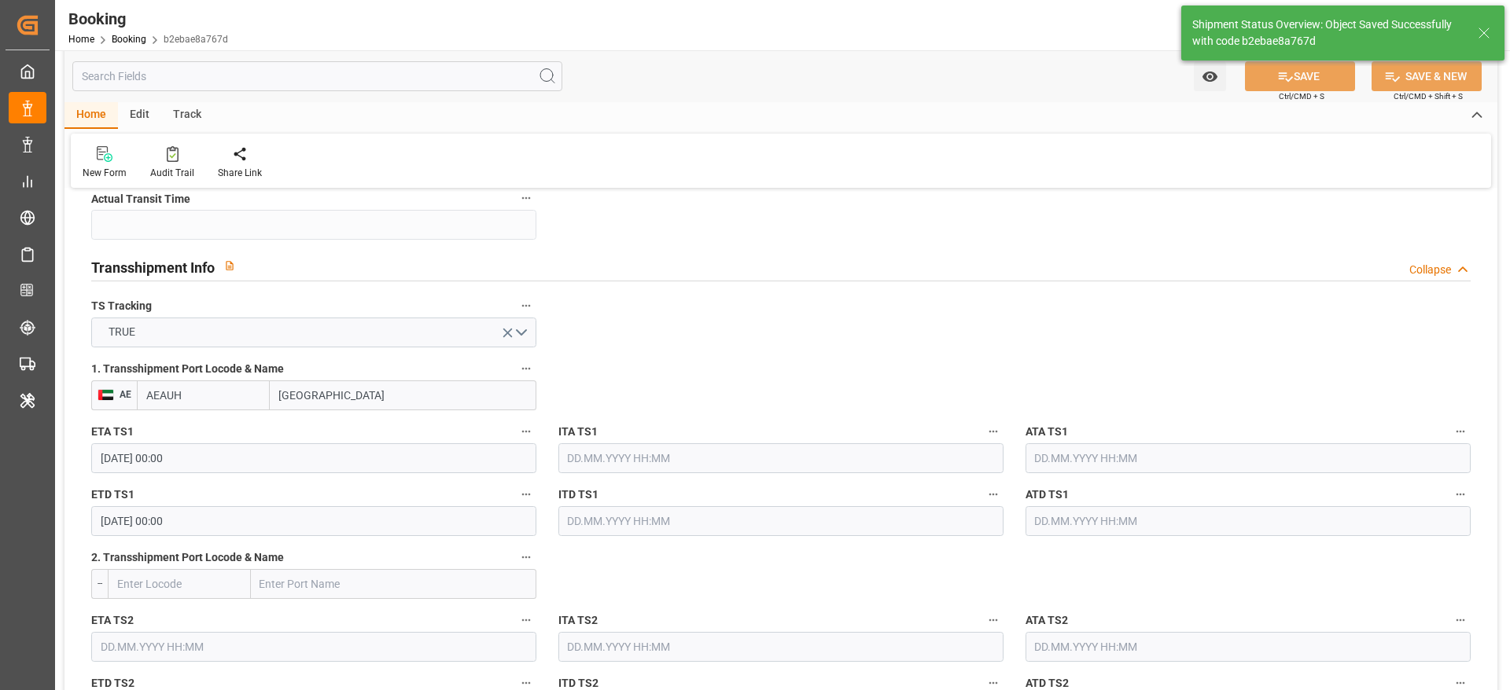
type input "05.09.2025 00:00"
type input "06.09.2025 00:00"
type input "18.08.2025 13:16"
click at [1271, 29] on div "Shipment Status Overview: Object Saved Successfully with code b2ebae8a767d" at bounding box center [1327, 33] width 270 height 33
click at [1480, 28] on icon at bounding box center [1483, 33] width 19 height 19
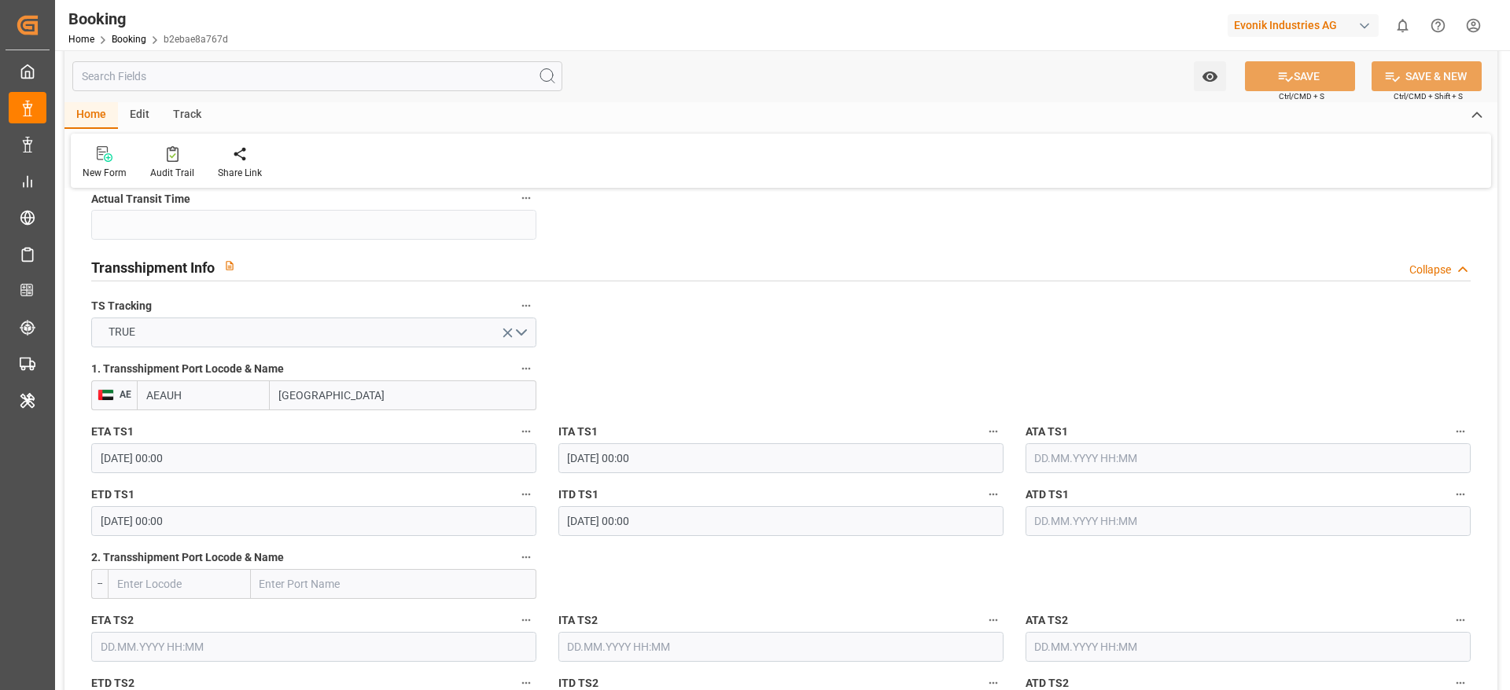
click at [1329, 16] on div "Evonik Industries AG" at bounding box center [1302, 25] width 151 height 23
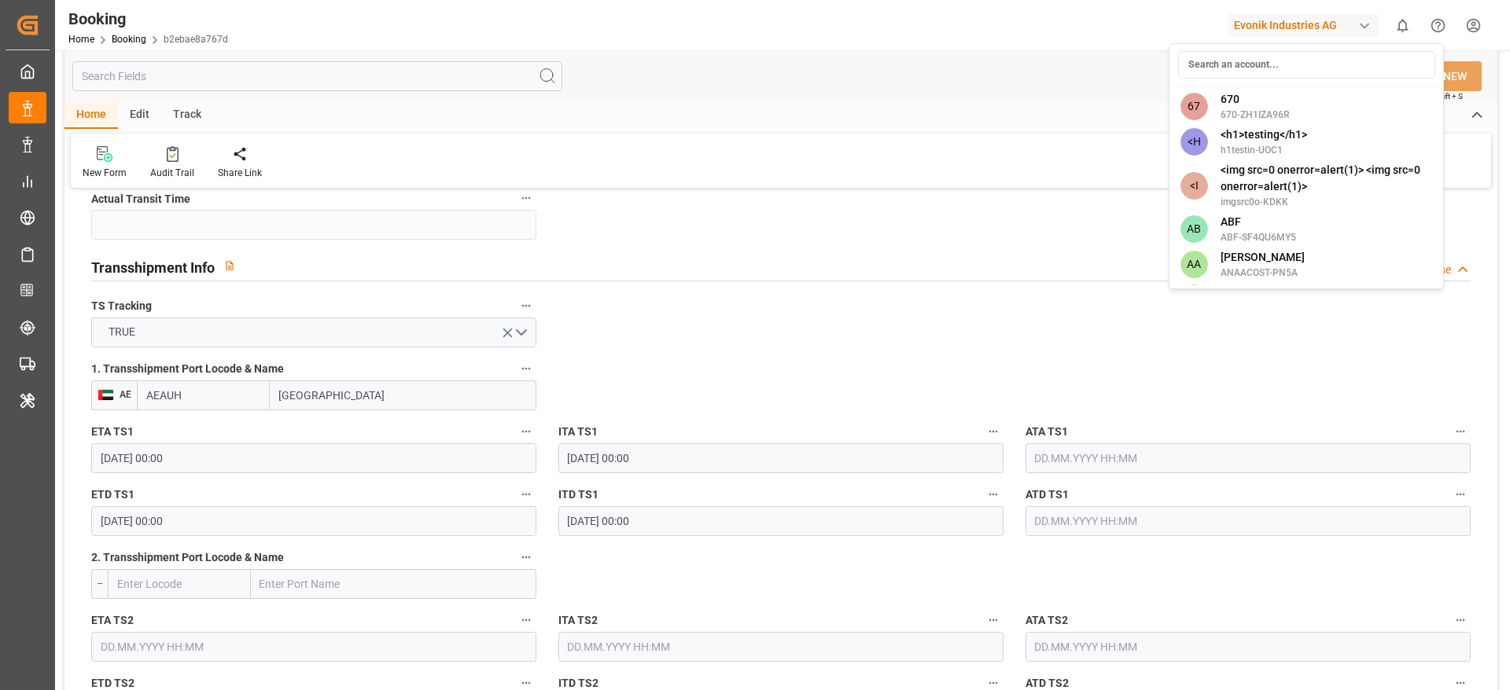
click at [1300, 61] on input at bounding box center [1306, 65] width 257 height 28
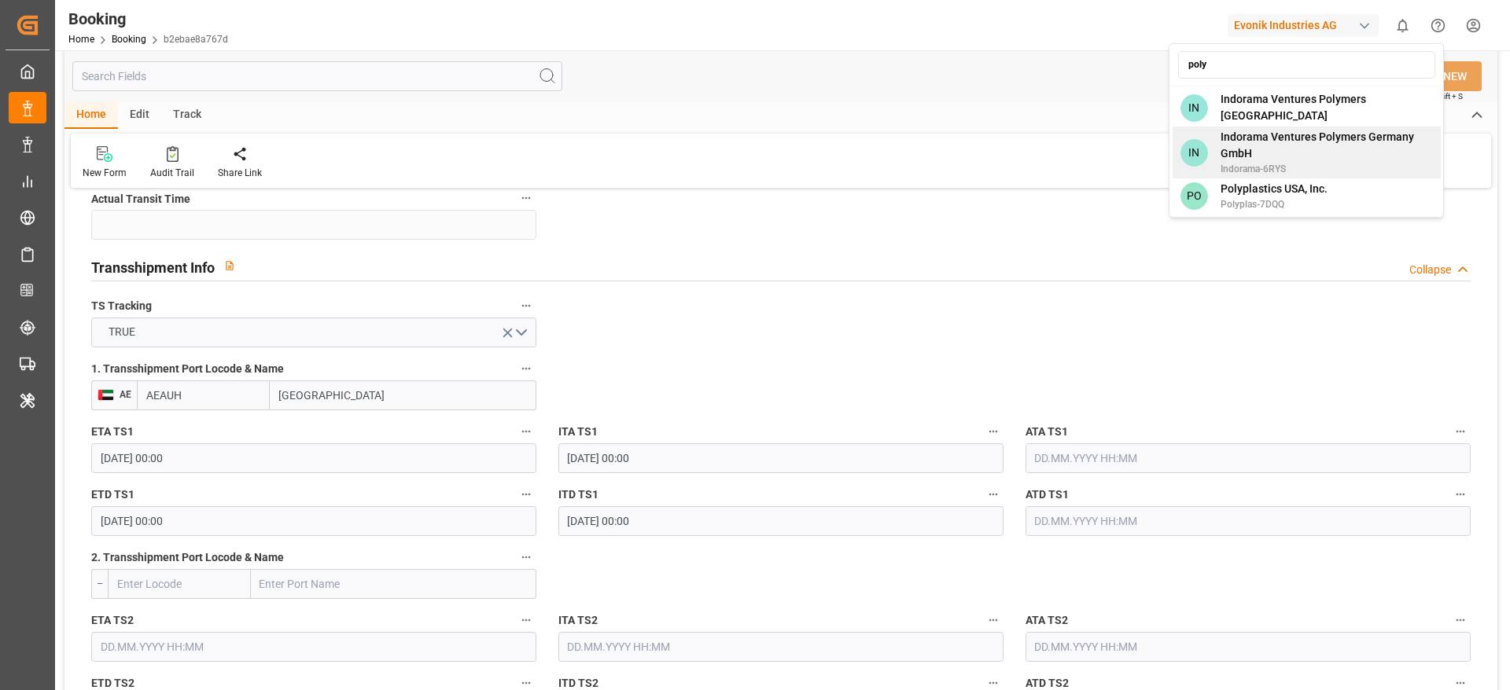
type input "poly"
click at [1291, 181] on span "Polyplastics USA, Inc." at bounding box center [1273, 189] width 107 height 17
